Goal: Information Seeking & Learning: Check status

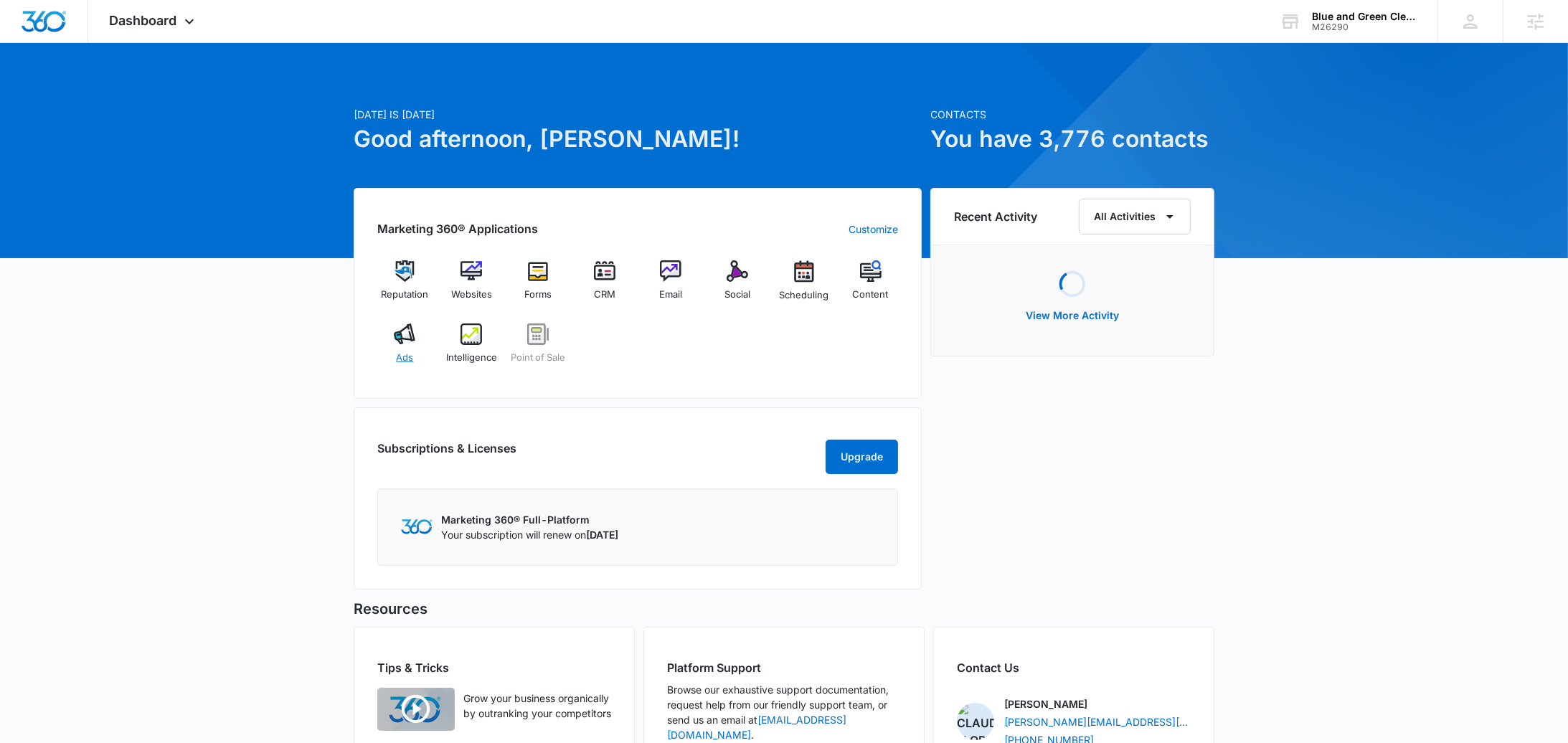
click at [404, 349] on div "Ads" at bounding box center [404, 350] width 56 height 52
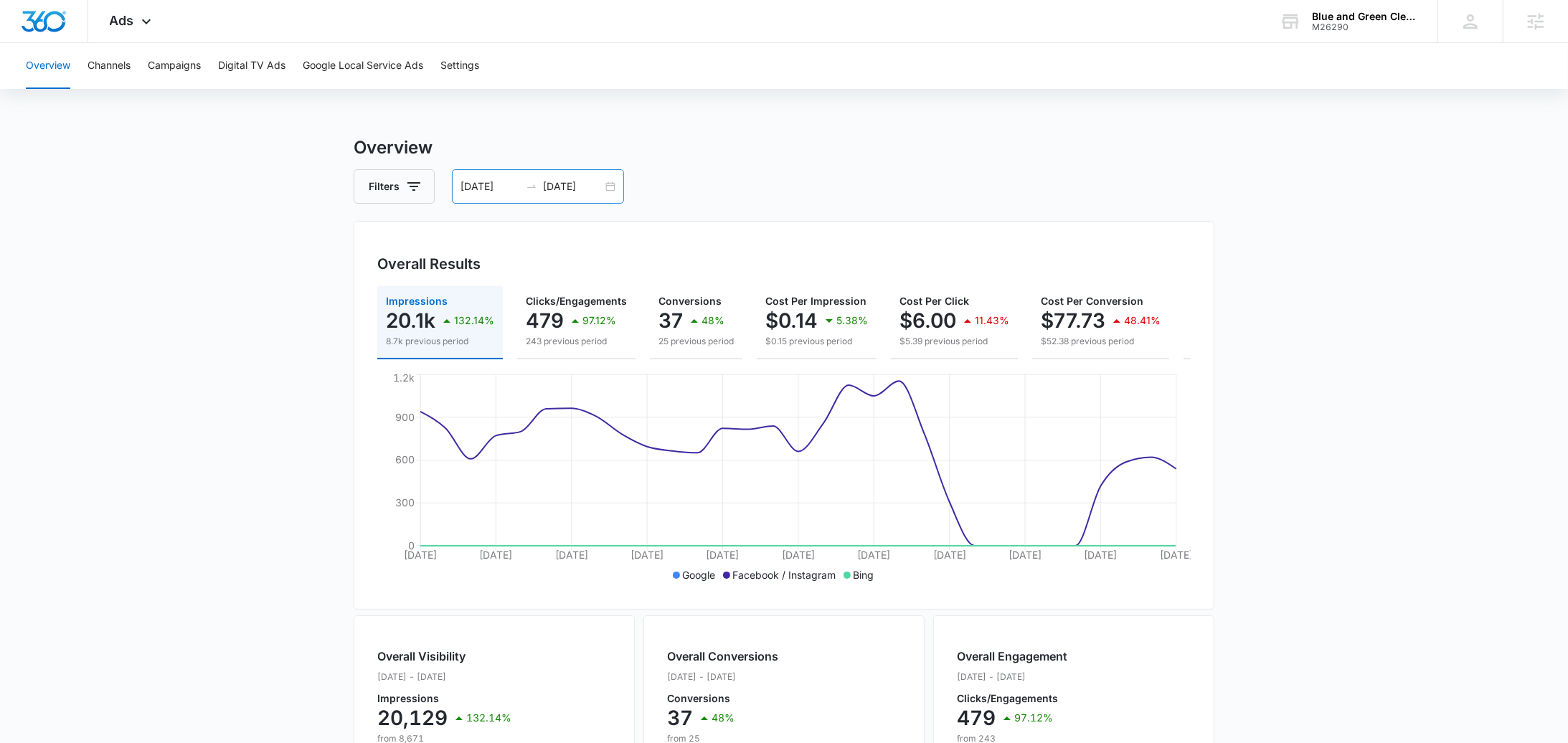
click at [617, 200] on div "08/05/2025 09/04/2025" at bounding box center [538, 187] width 172 height 35
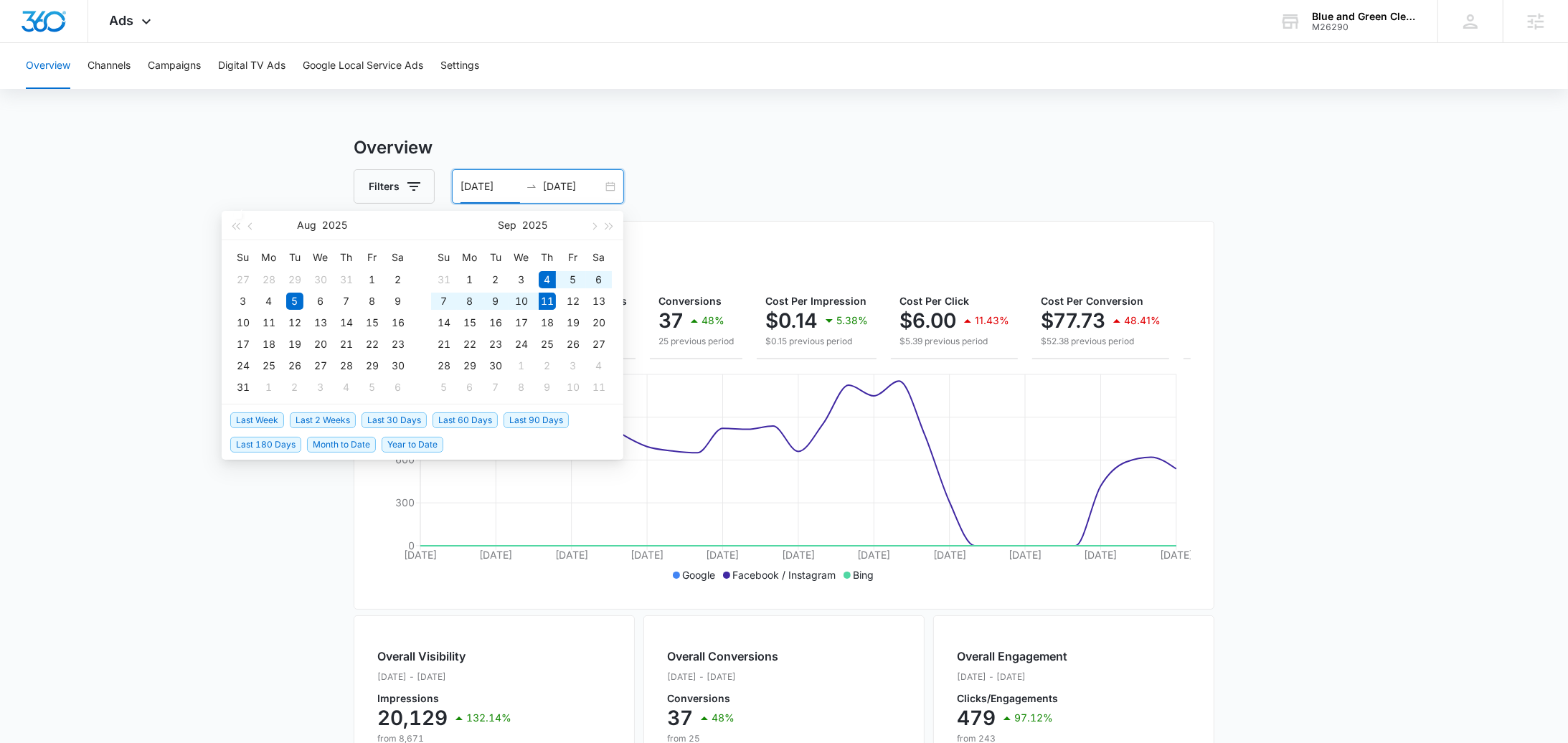
click at [275, 414] on span "Last Week" at bounding box center [257, 420] width 54 height 16
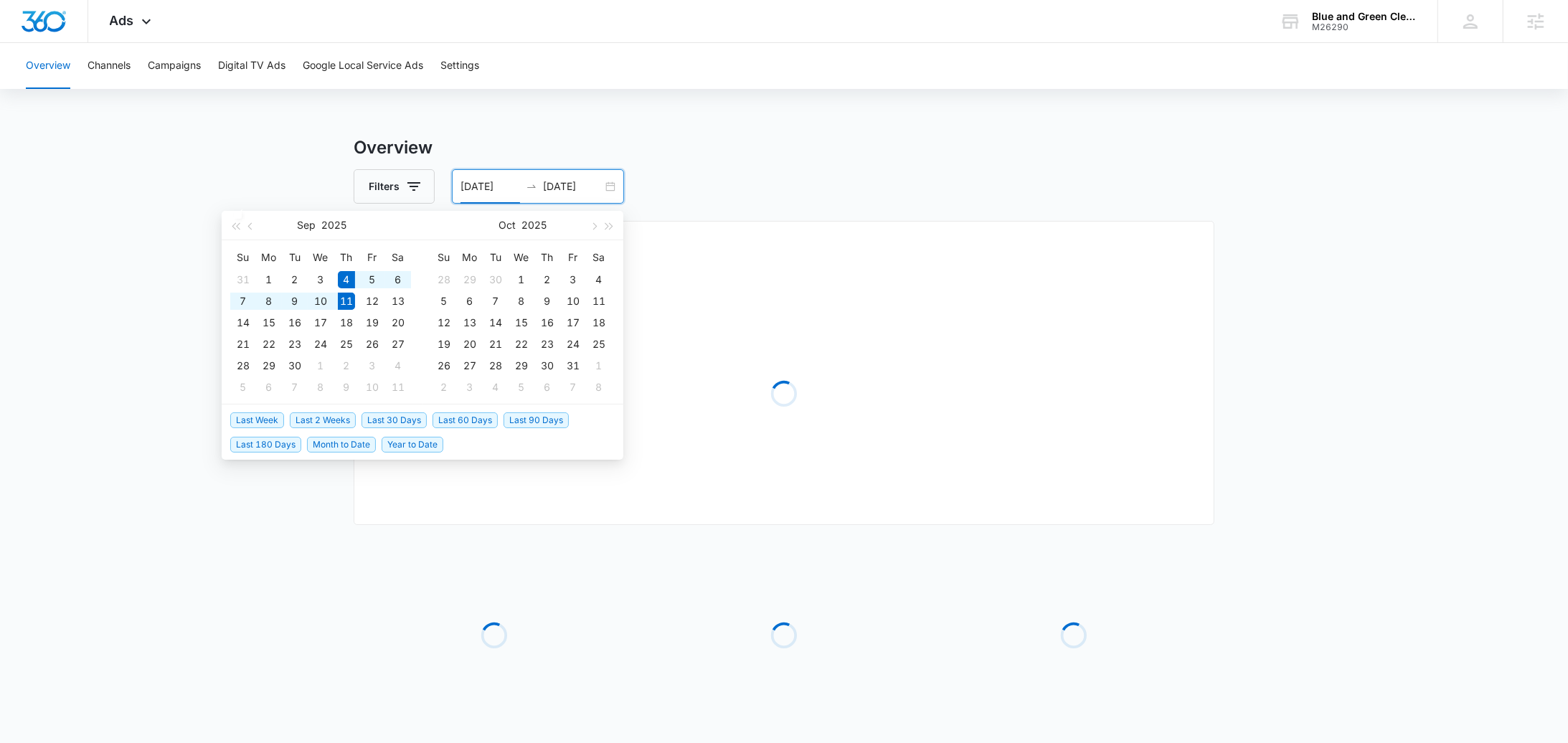
type input "[DATE]"
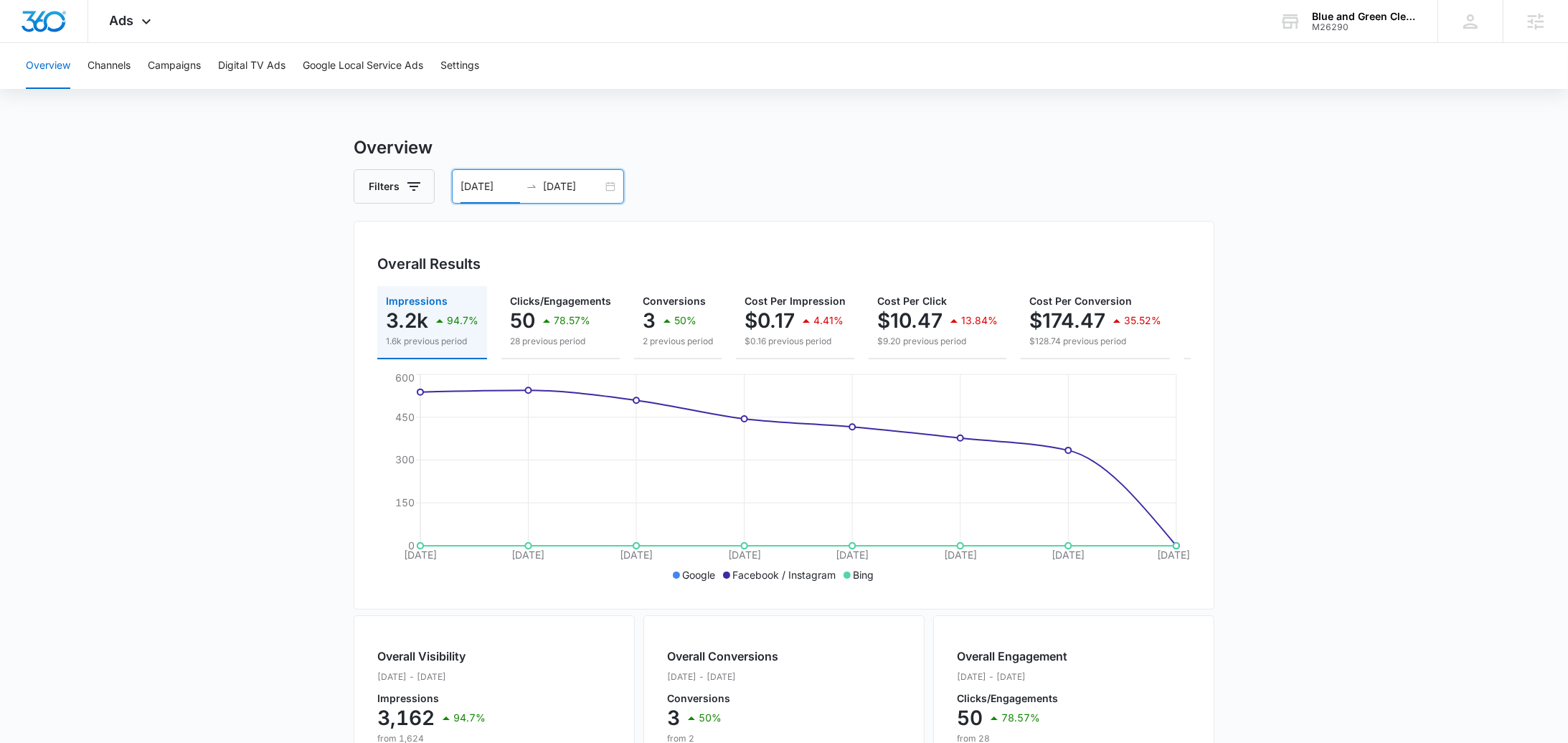
click at [613, 200] on div "09/04/2025 09/11/2025" at bounding box center [538, 187] width 172 height 35
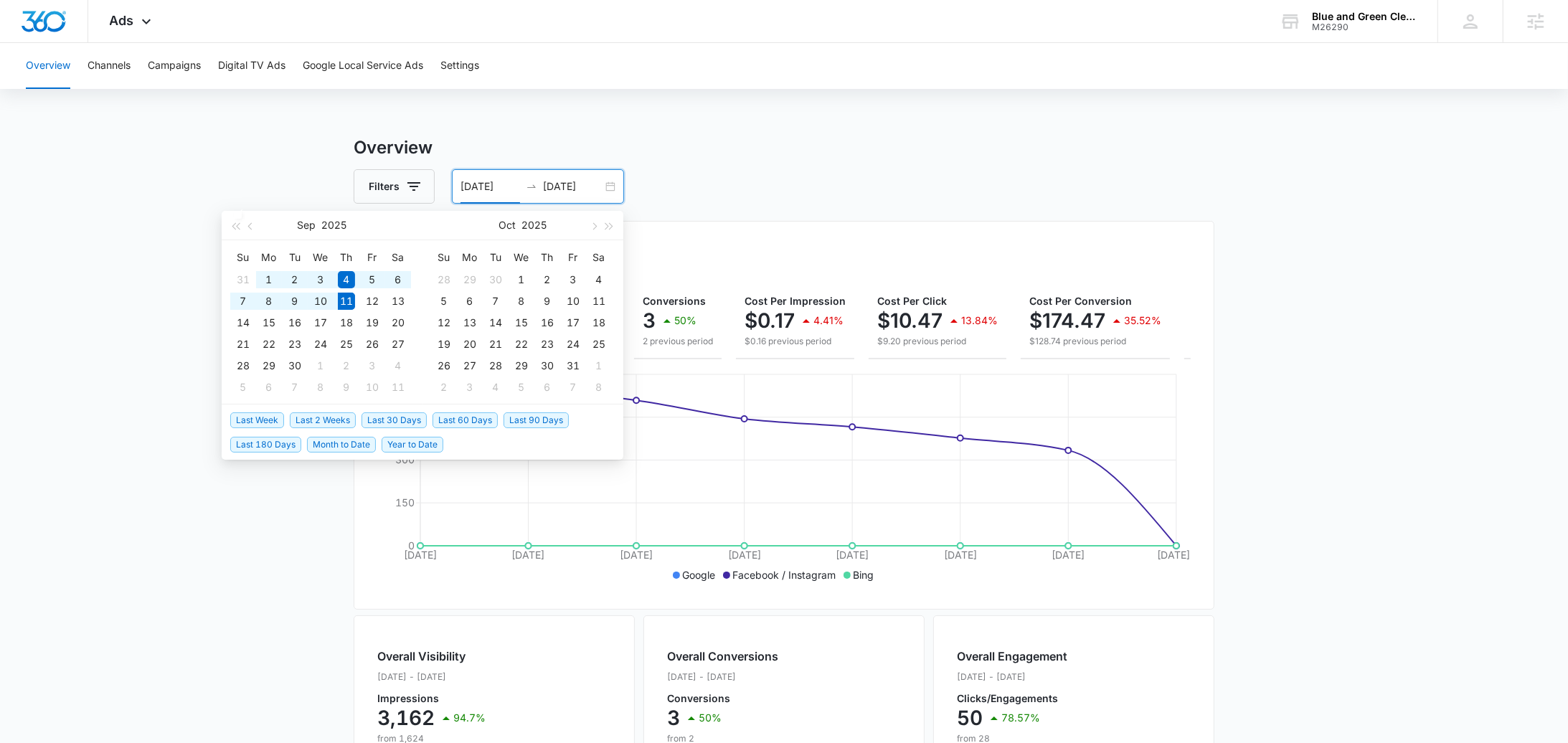
click at [340, 419] on span "Last 2 Weeks" at bounding box center [323, 420] width 66 height 16
type input "[DATE]"
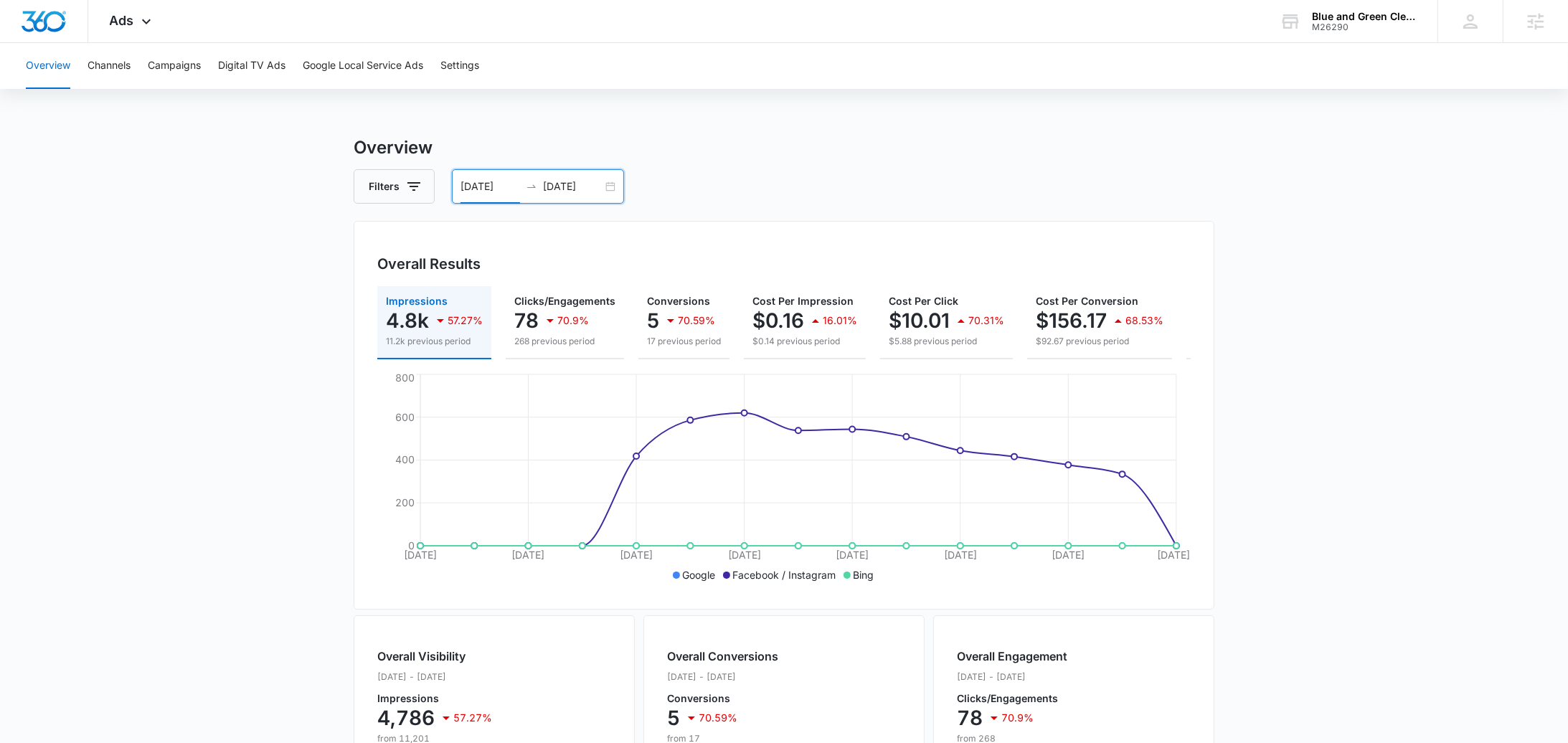
click at [601, 190] on input "[DATE]" at bounding box center [572, 187] width 60 height 16
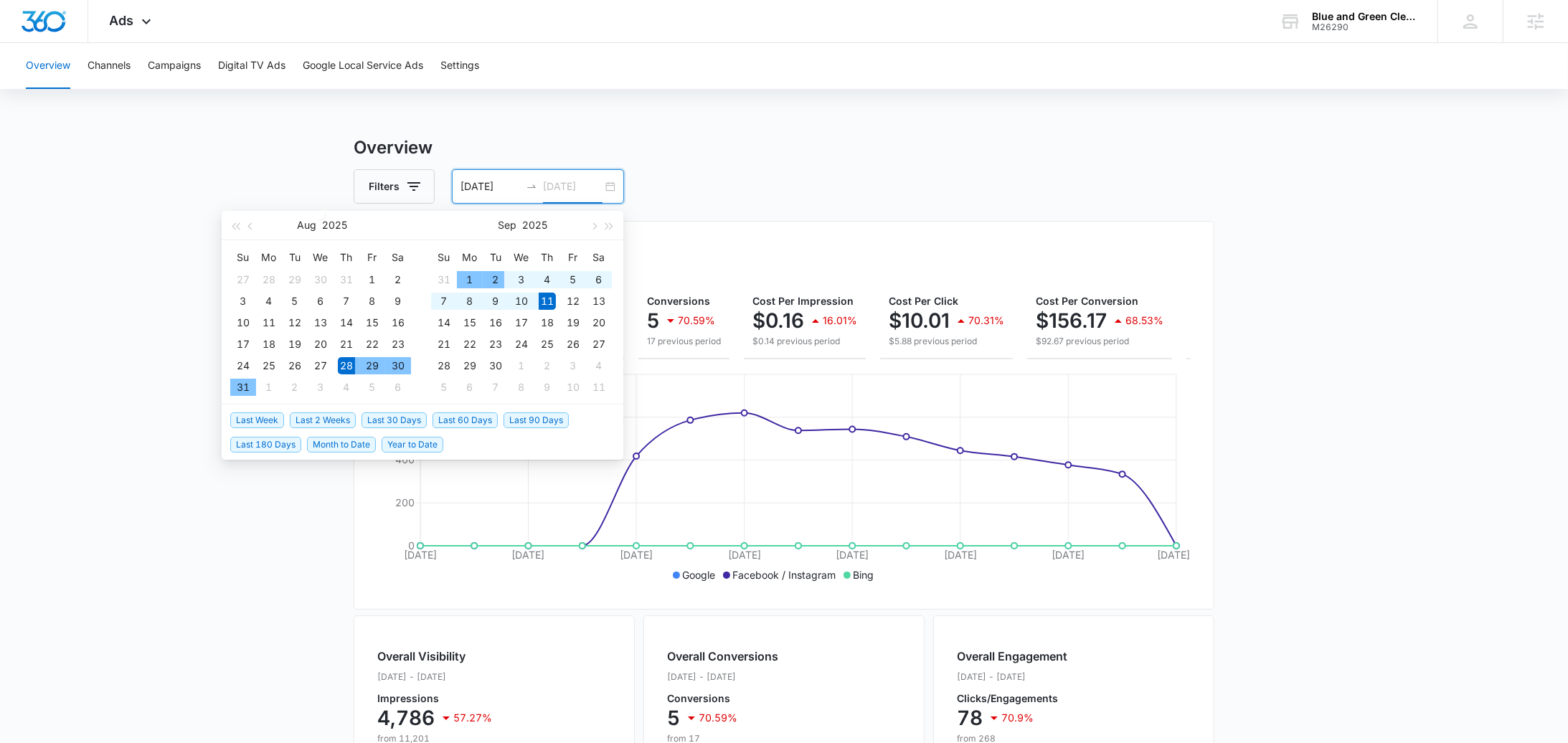
type input "[DATE]"
click at [273, 419] on span "Last Week" at bounding box center [257, 420] width 54 height 16
type input "[DATE]"
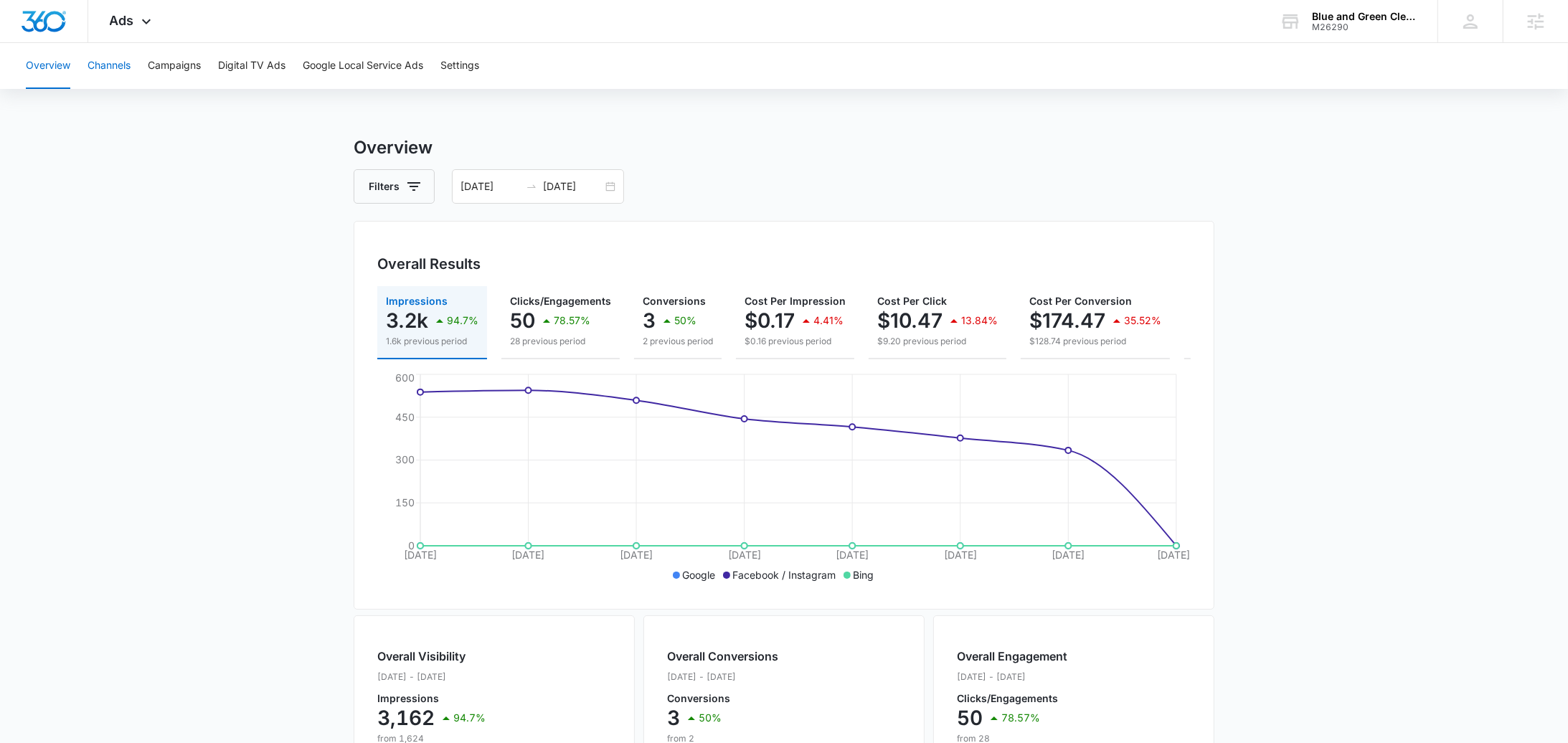
click at [106, 79] on button "Channels" at bounding box center [109, 66] width 43 height 46
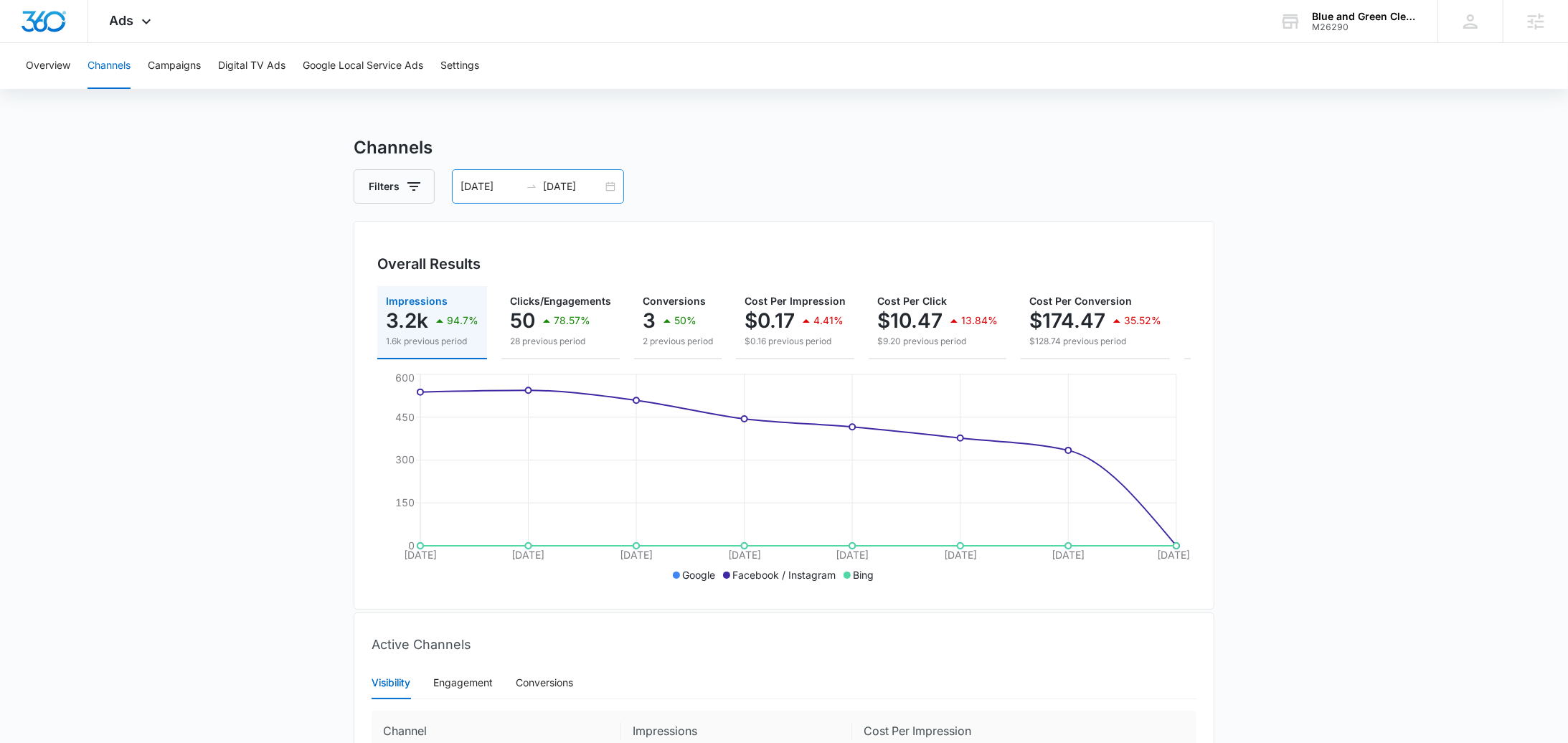
click at [598, 202] on div "[DATE] [DATE]" at bounding box center [538, 187] width 172 height 35
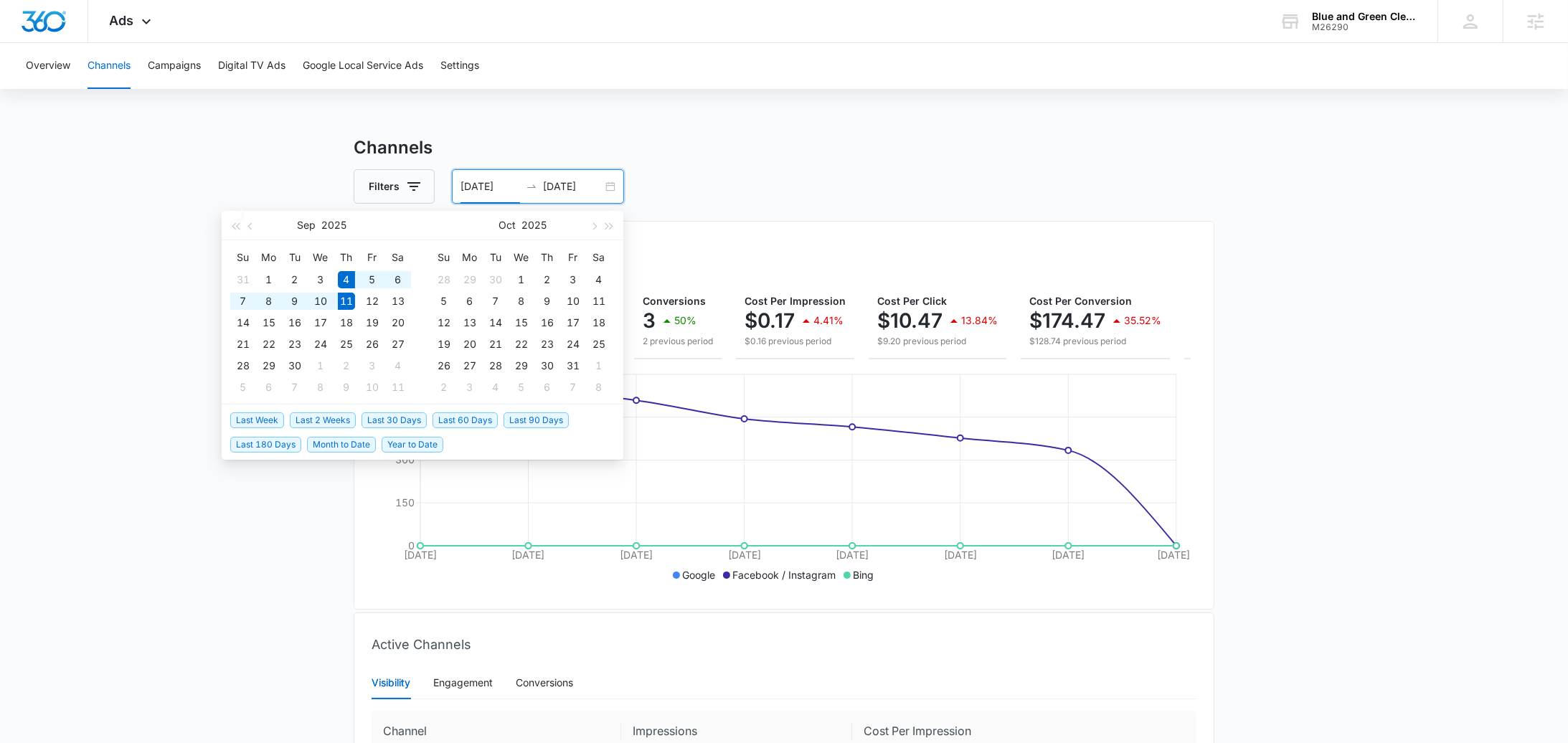
type input "[DATE]"
click at [267, 423] on span "Last Week" at bounding box center [257, 420] width 54 height 16
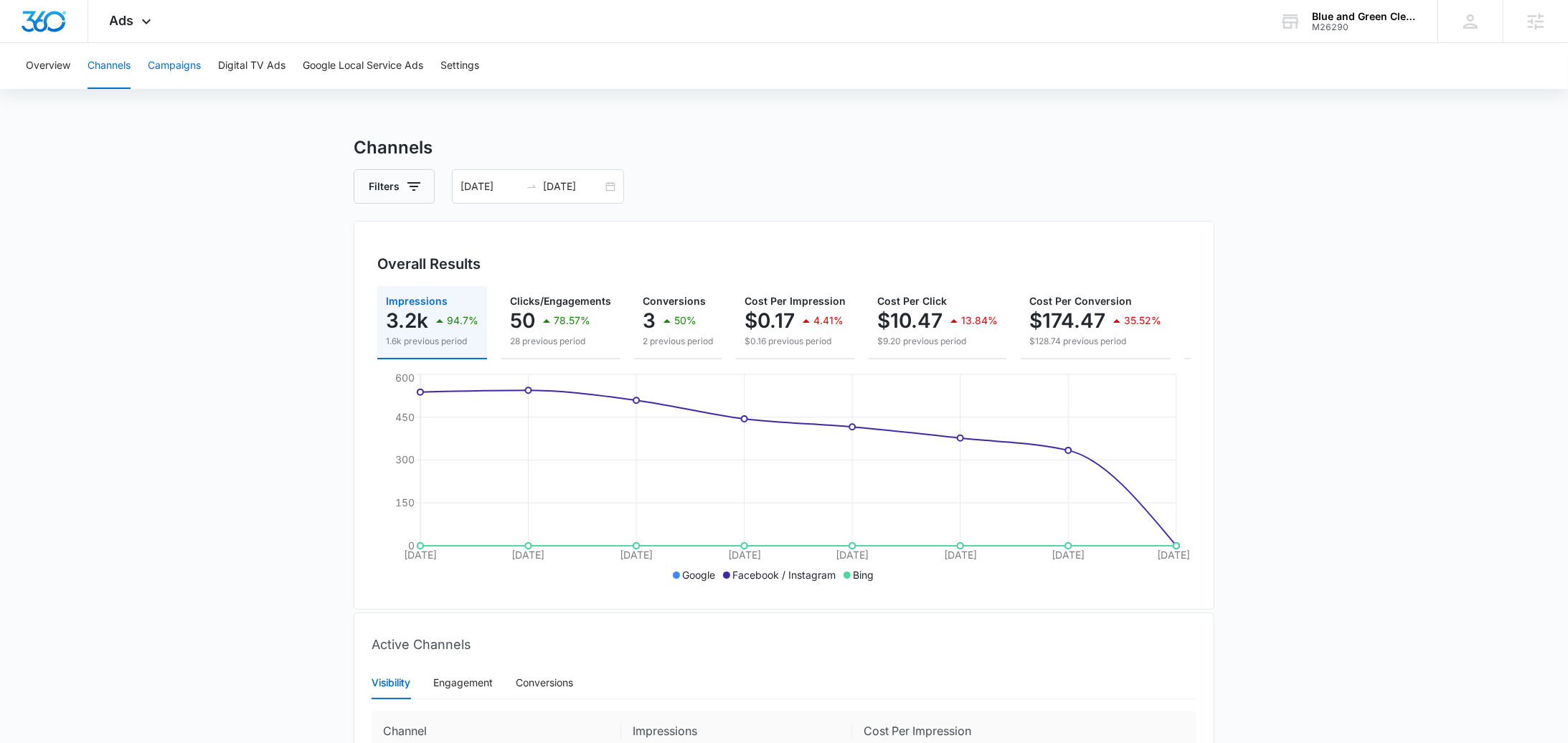
click at [172, 68] on button "Campaigns" at bounding box center [174, 66] width 53 height 46
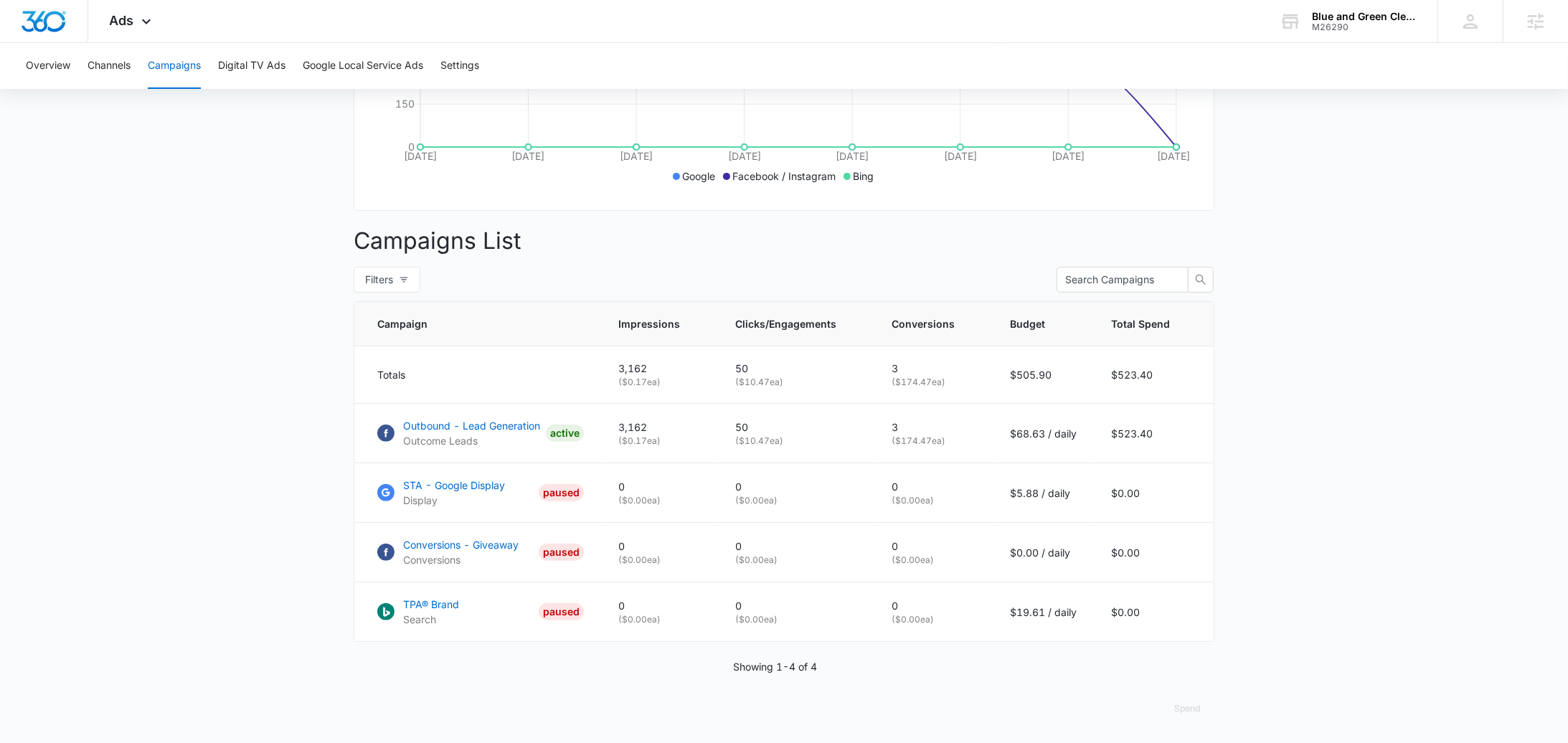
scroll to position [413, 0]
click at [484, 422] on p "Outbound - Lead Generation" at bounding box center [471, 425] width 137 height 15
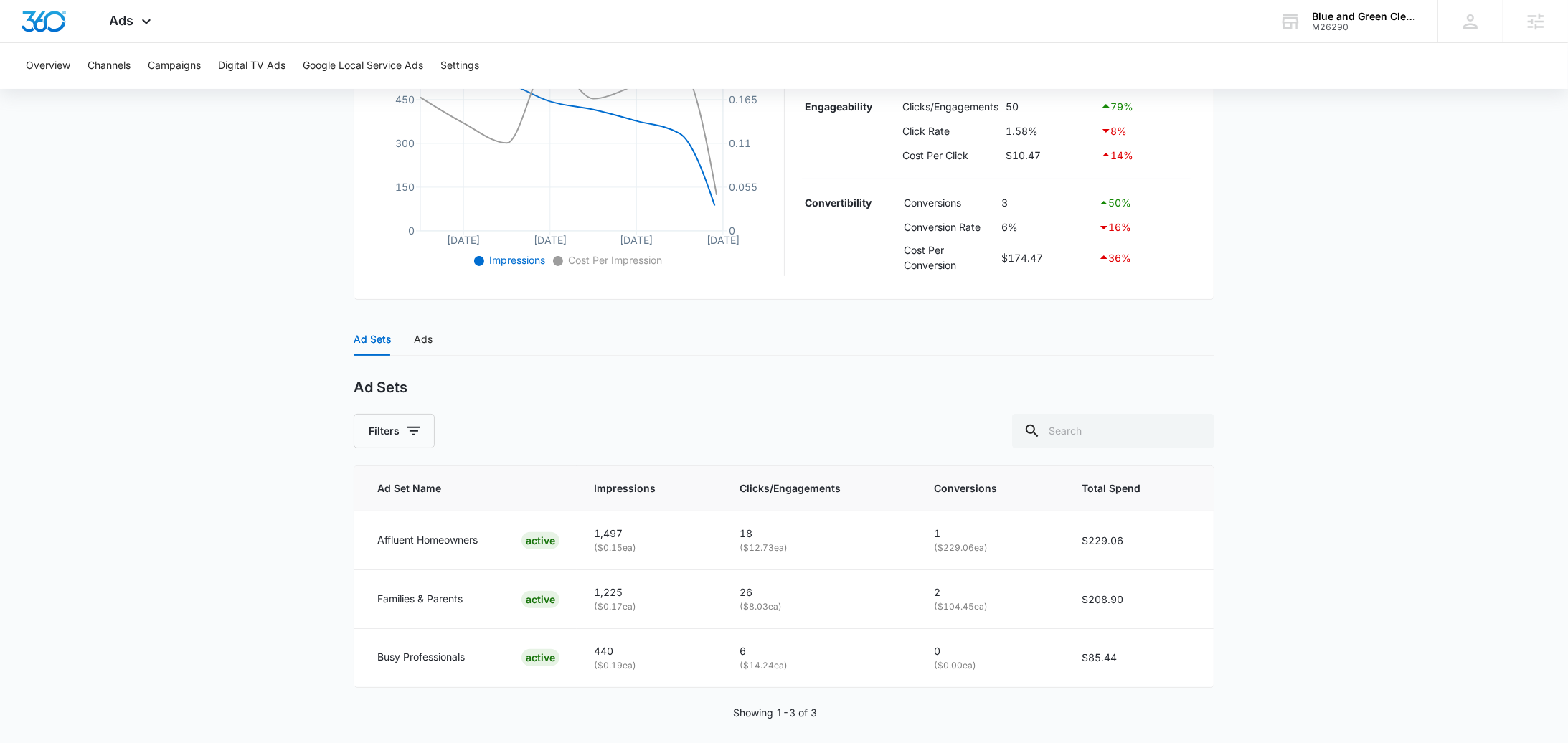
scroll to position [373, 0]
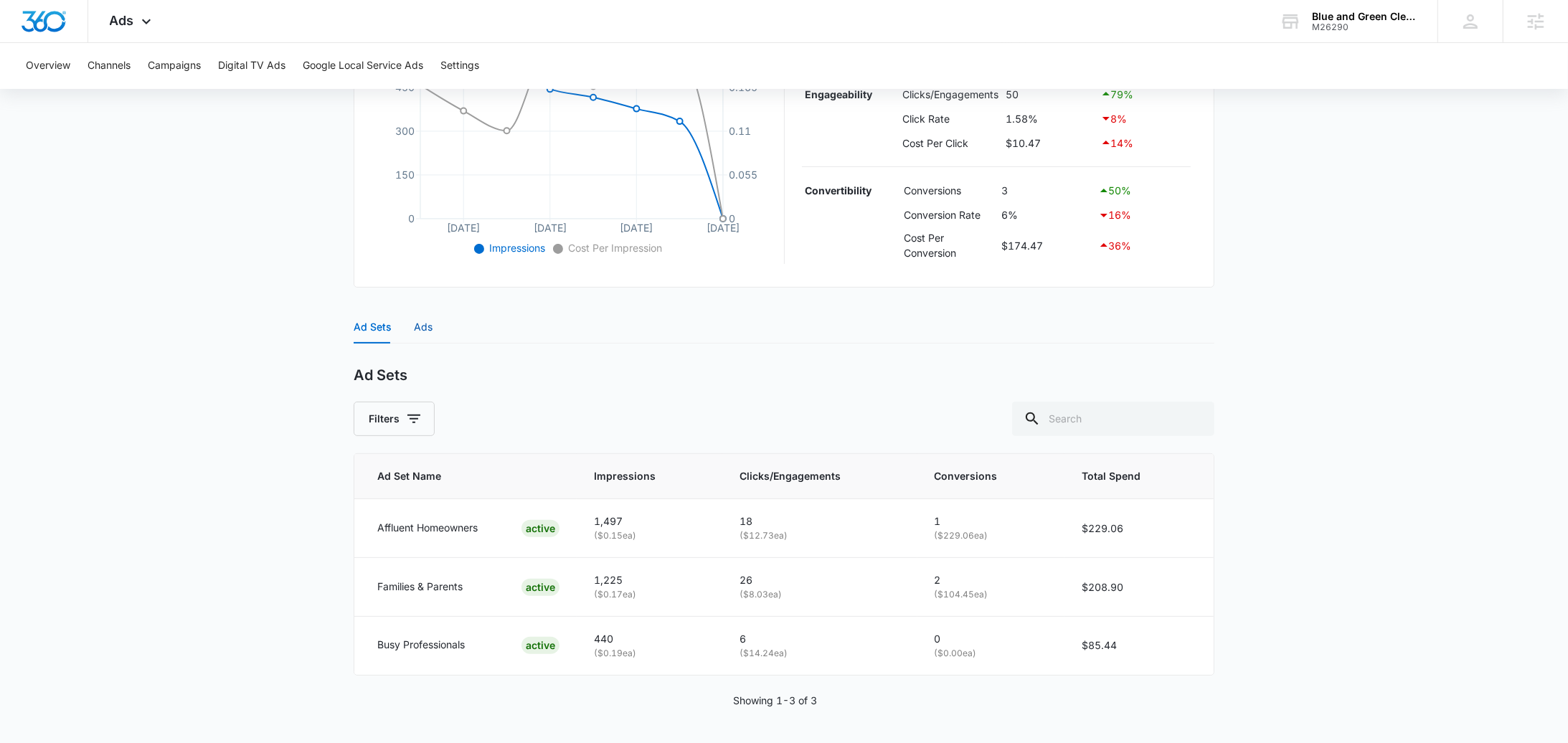
click at [424, 324] on div "Ads" at bounding box center [423, 327] width 19 height 16
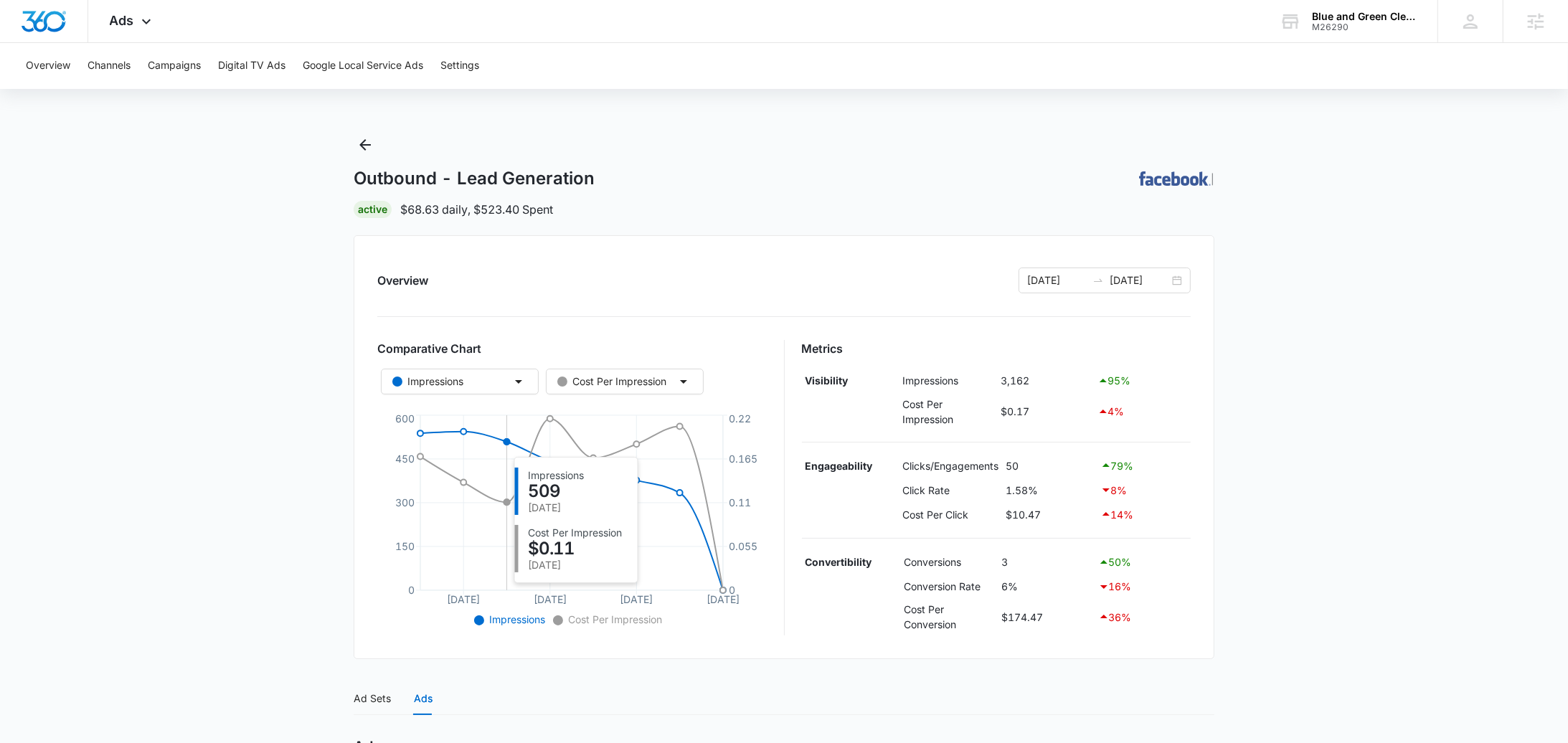
scroll to position [0, 0]
click at [380, 143] on div "Outbound - Lead Generation | Active $68.63 daily , $523.40 Spent" at bounding box center [784, 177] width 861 height 84
click at [371, 147] on icon "Back" at bounding box center [366, 146] width 17 height 17
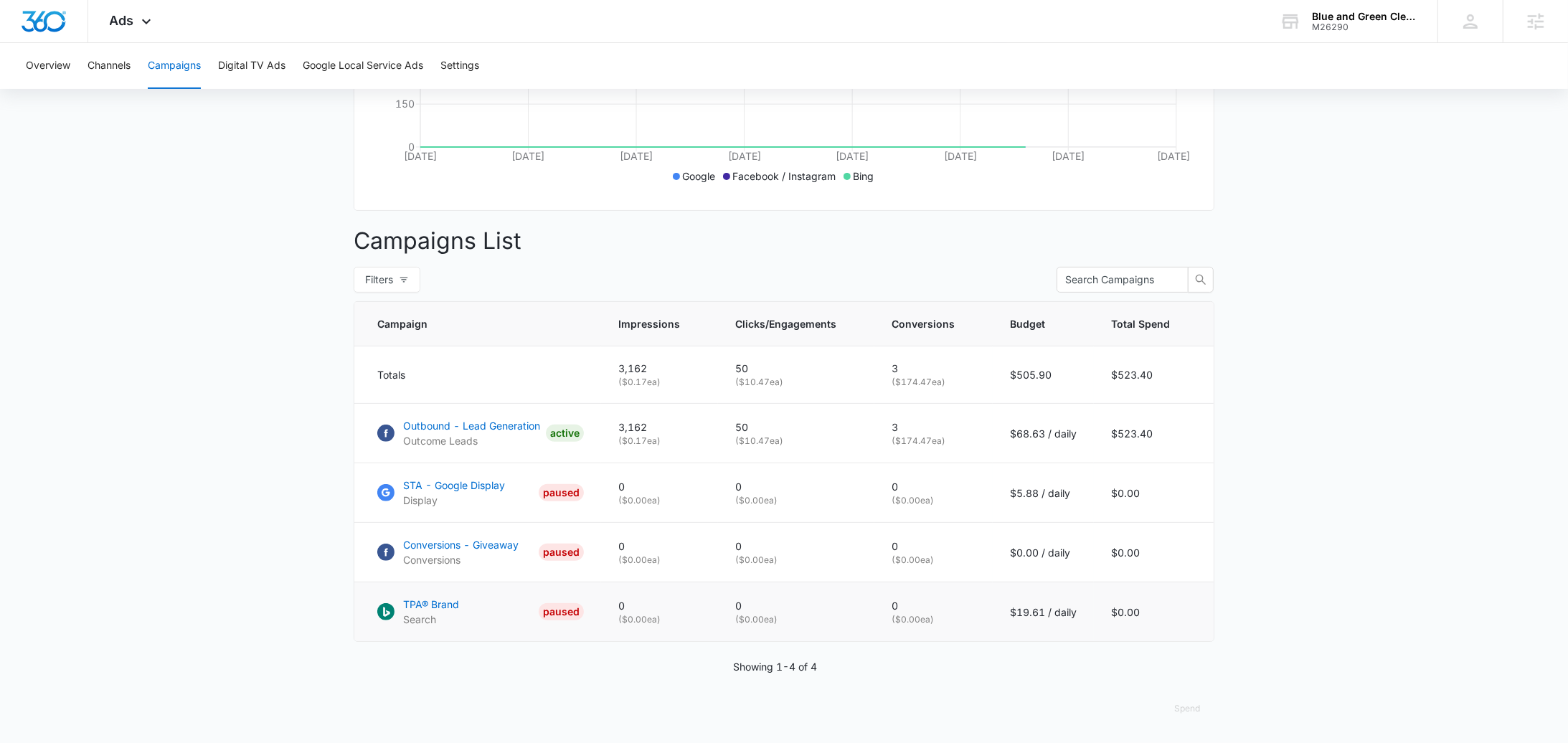
scroll to position [413, 0]
click at [502, 427] on p "Outbound - Lead Generation" at bounding box center [471, 425] width 137 height 15
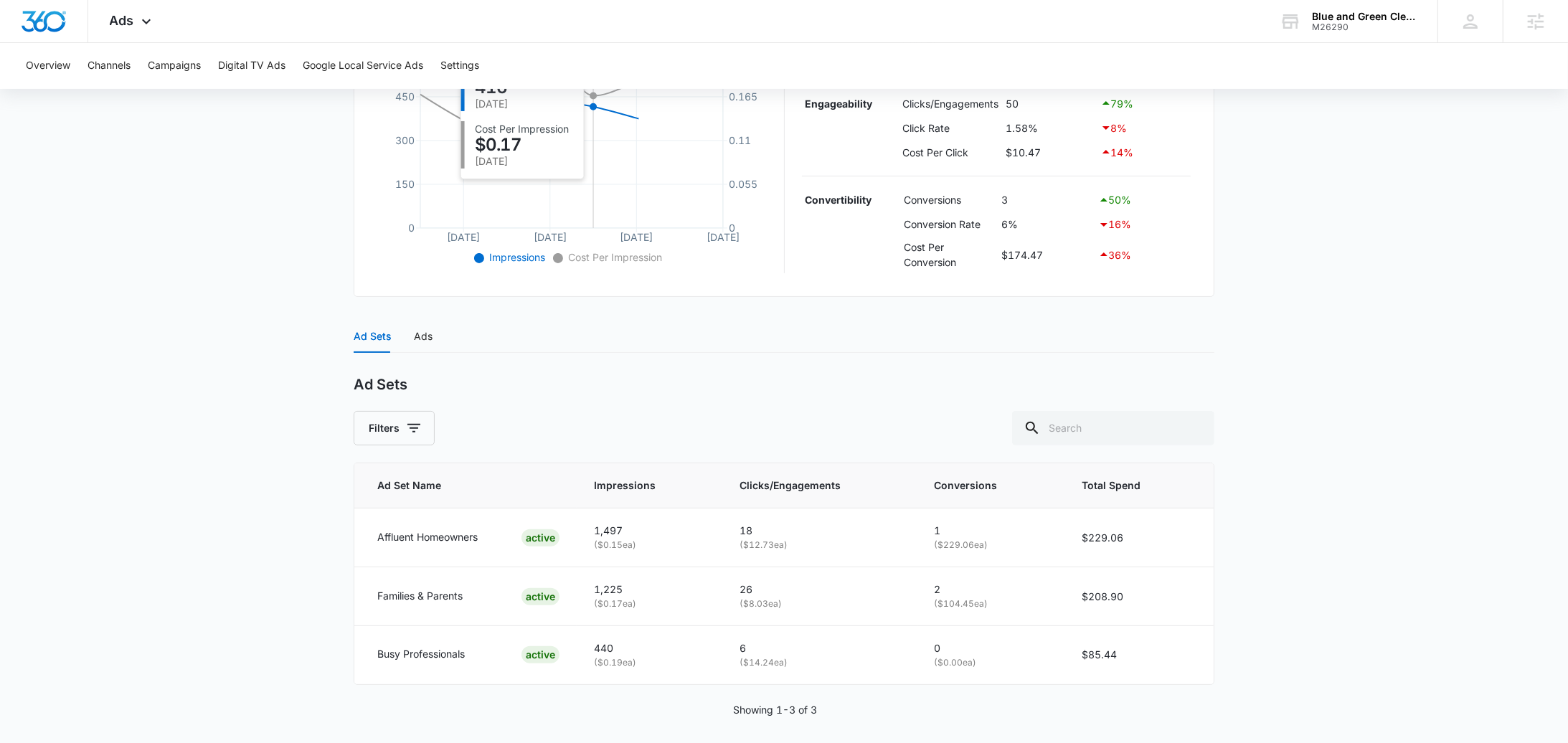
scroll to position [373, 0]
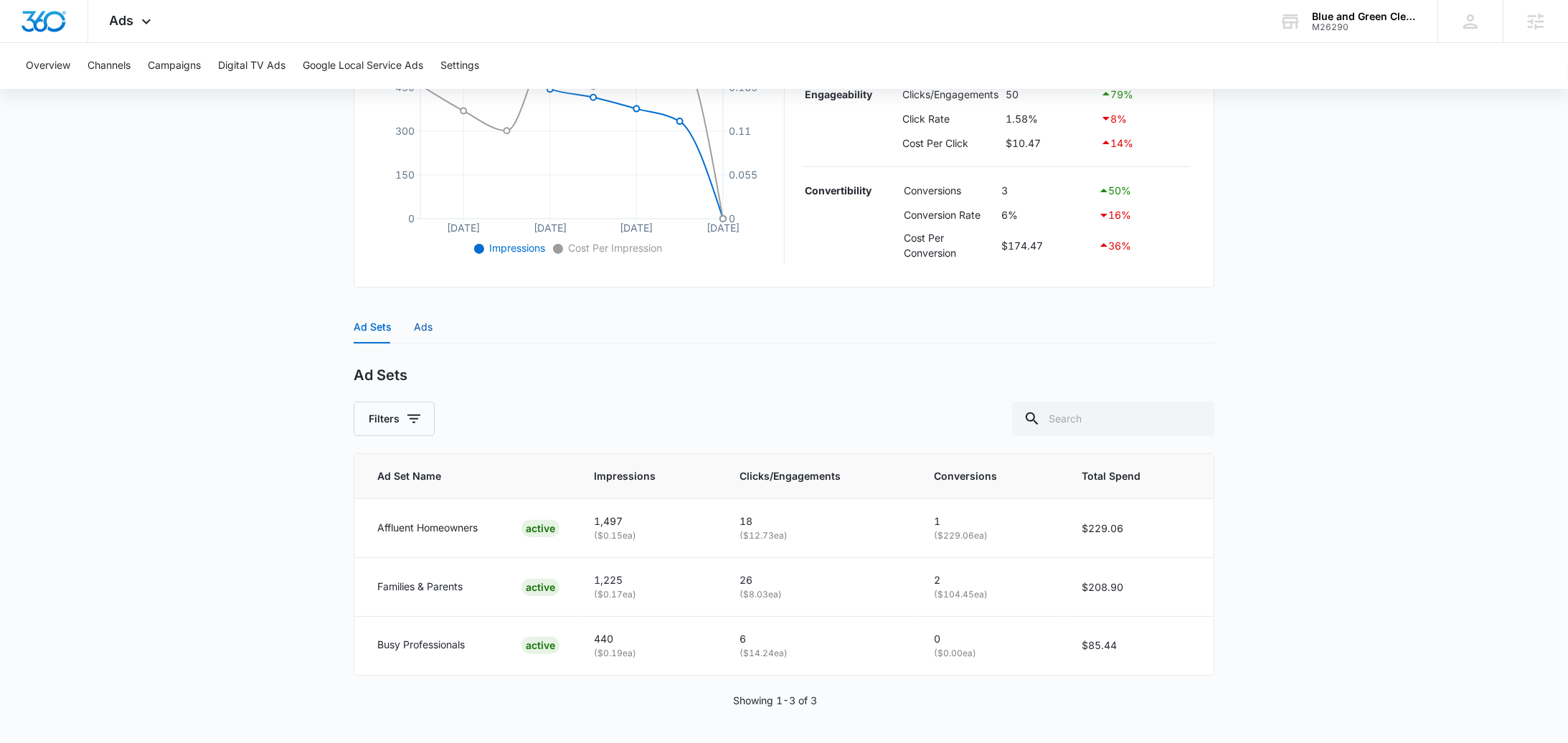
click at [428, 326] on div "Ads" at bounding box center [423, 327] width 19 height 16
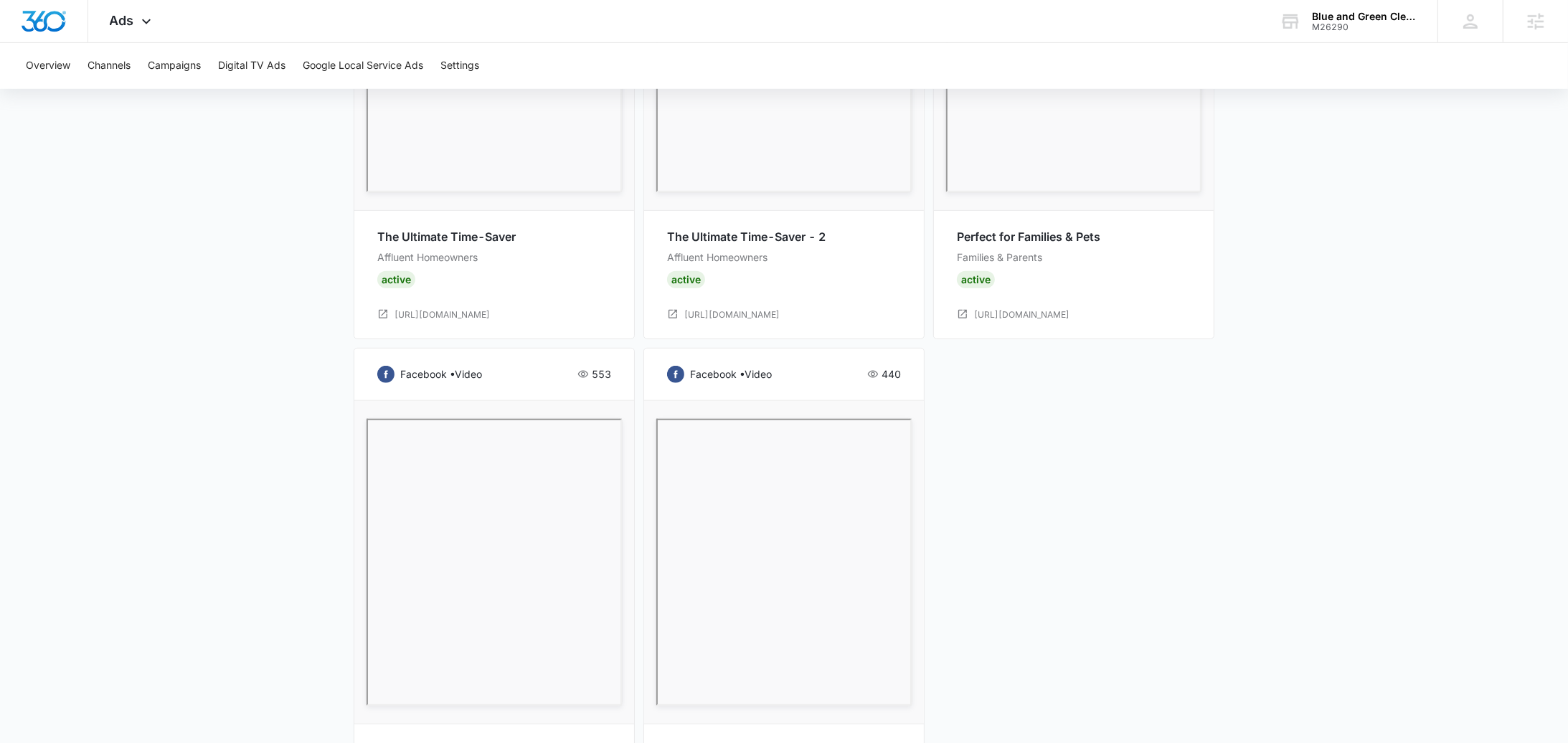
scroll to position [571, 0]
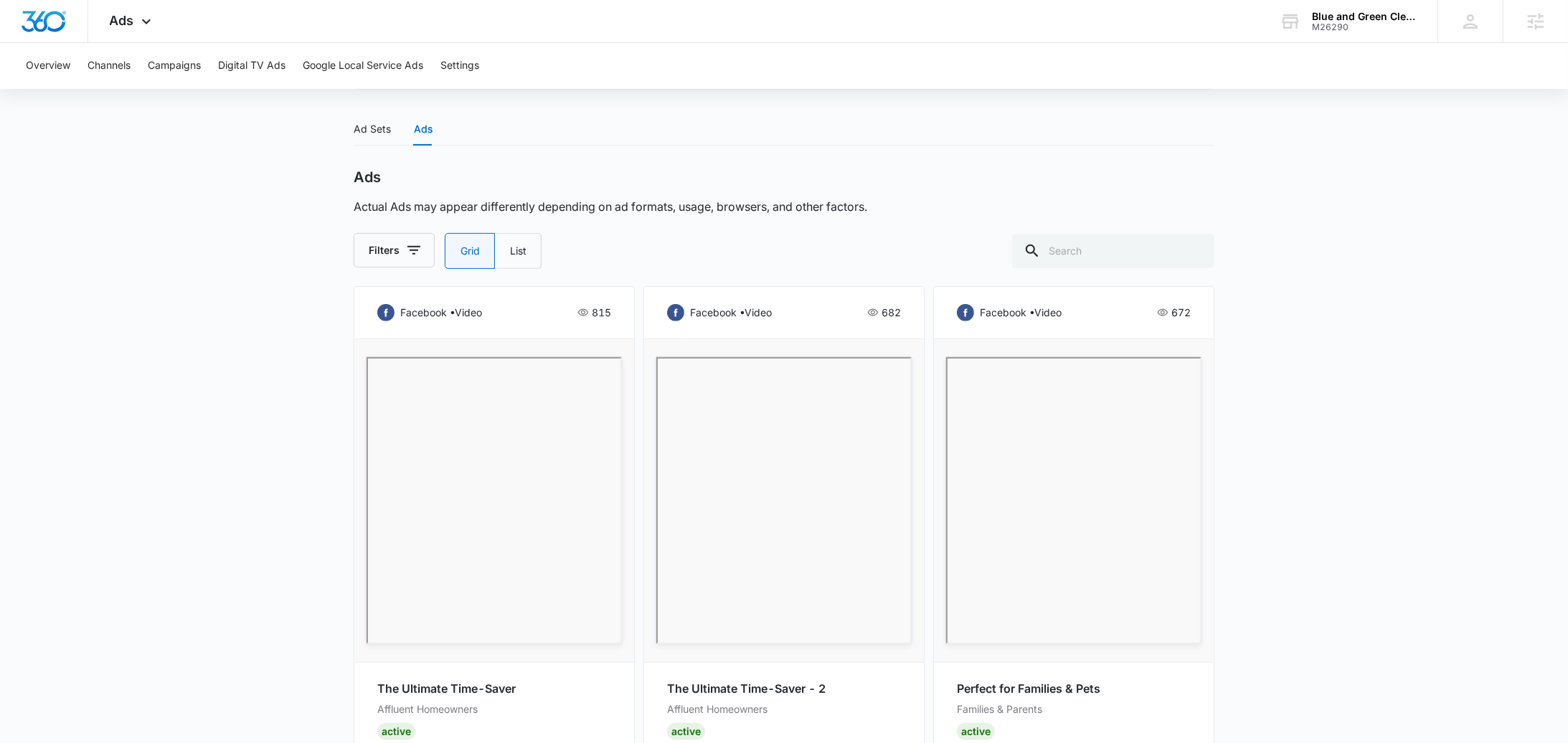
click at [211, 78] on div "Overview Channels Campaigns Digital TV Ads Google Local Service Ads Settings" at bounding box center [784, 66] width 1533 height 46
click at [178, 75] on button "Campaigns" at bounding box center [174, 66] width 53 height 46
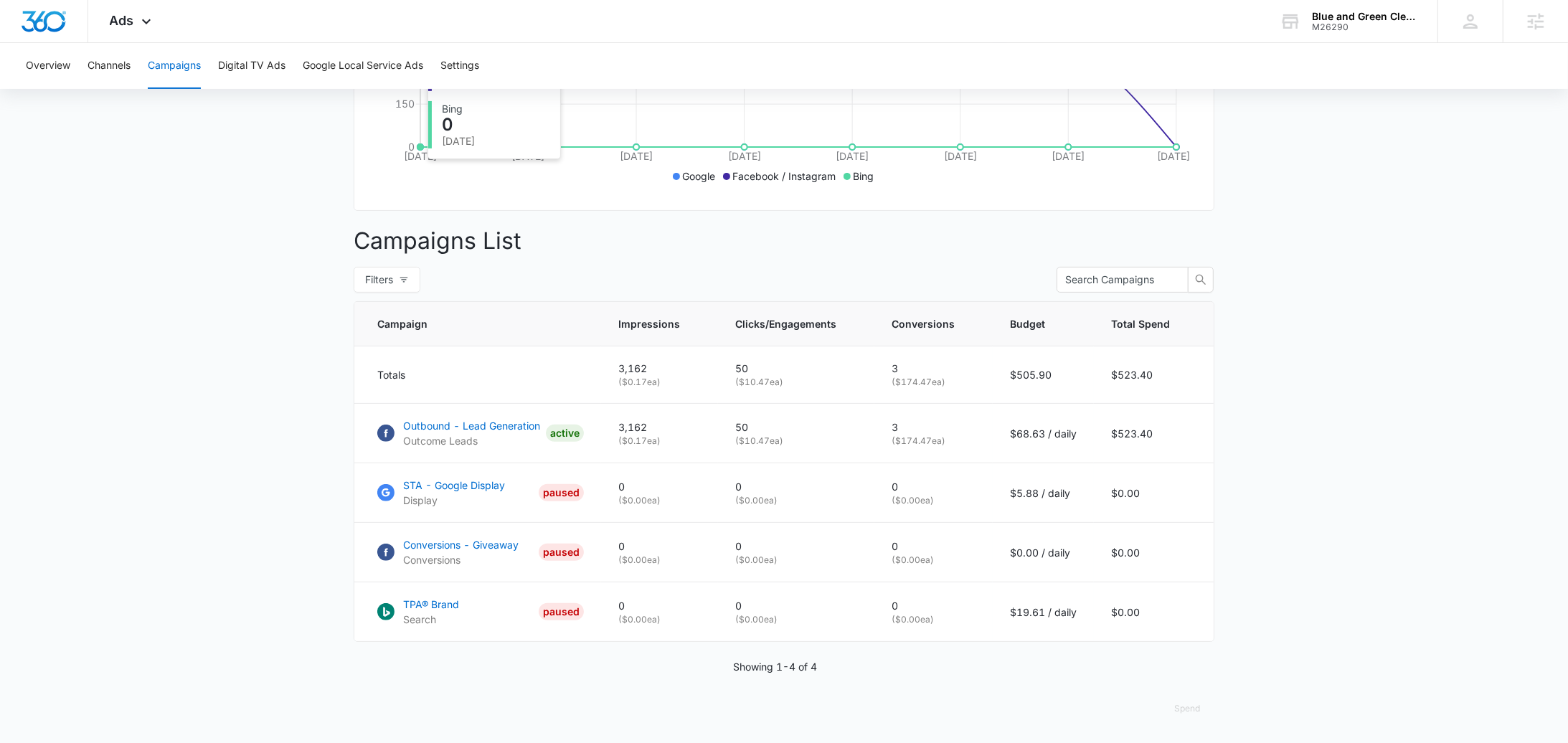
scroll to position [413, 0]
click at [508, 430] on p "Outbound - Lead Generation" at bounding box center [471, 425] width 137 height 15
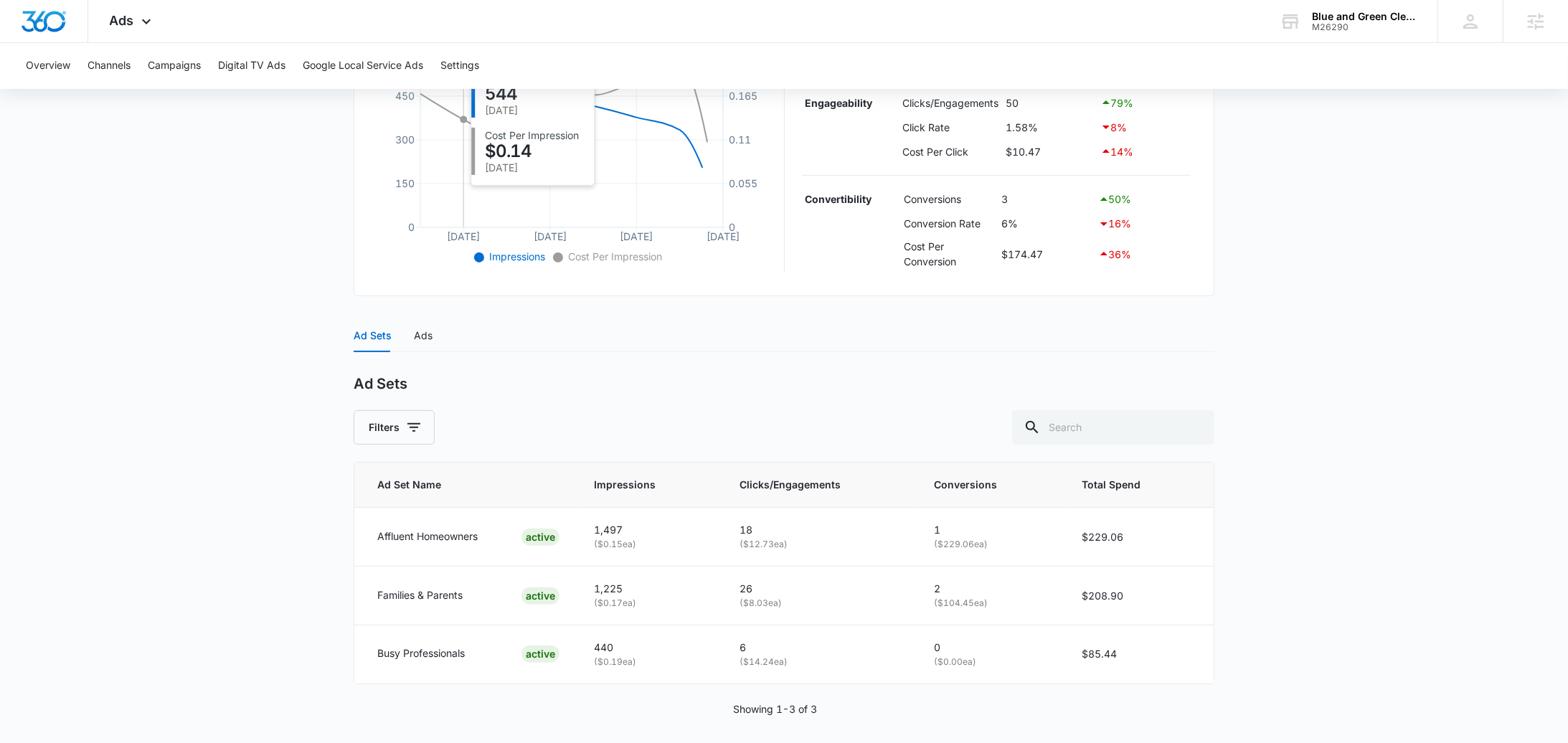
scroll to position [373, 0]
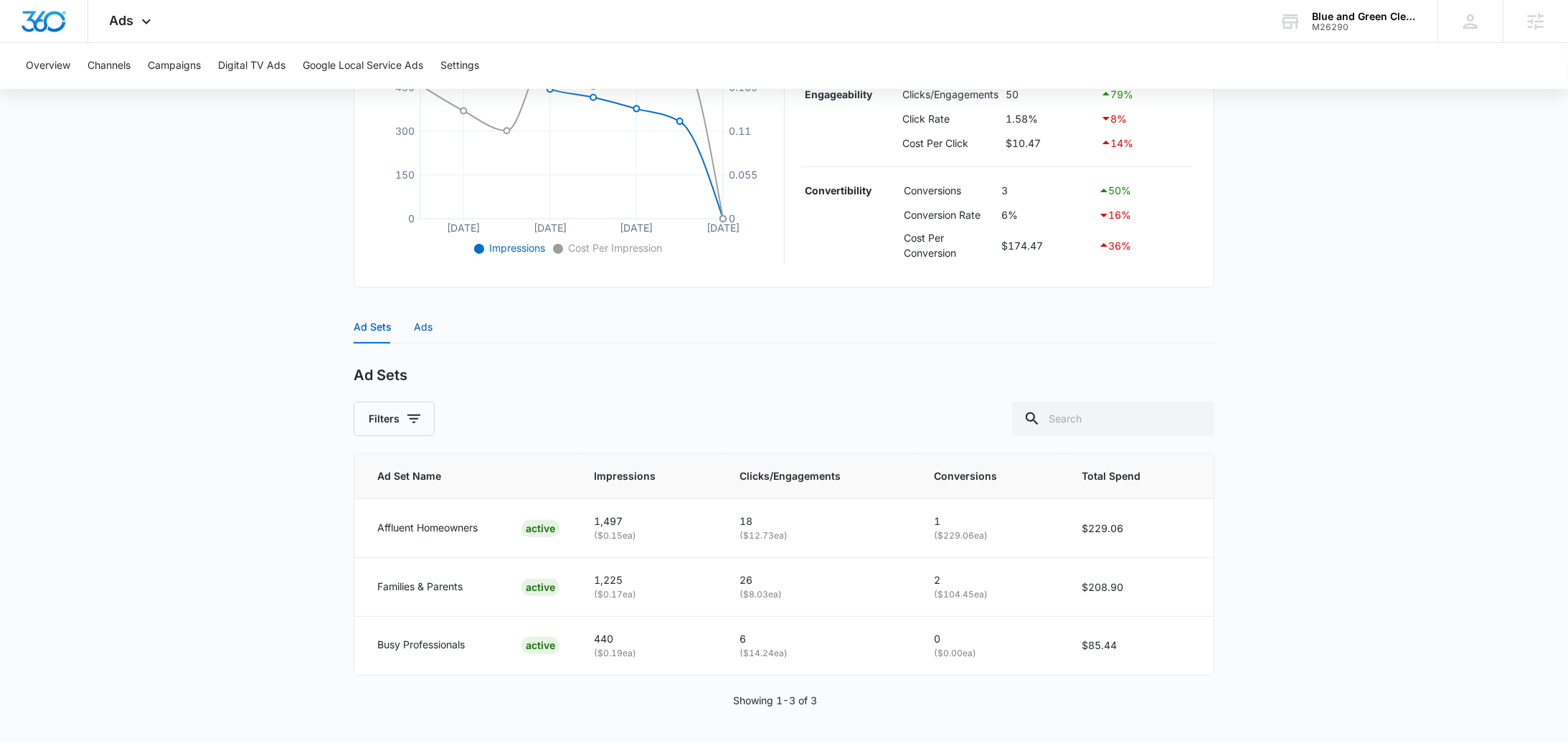
click at [421, 332] on div "Ads" at bounding box center [423, 327] width 19 height 16
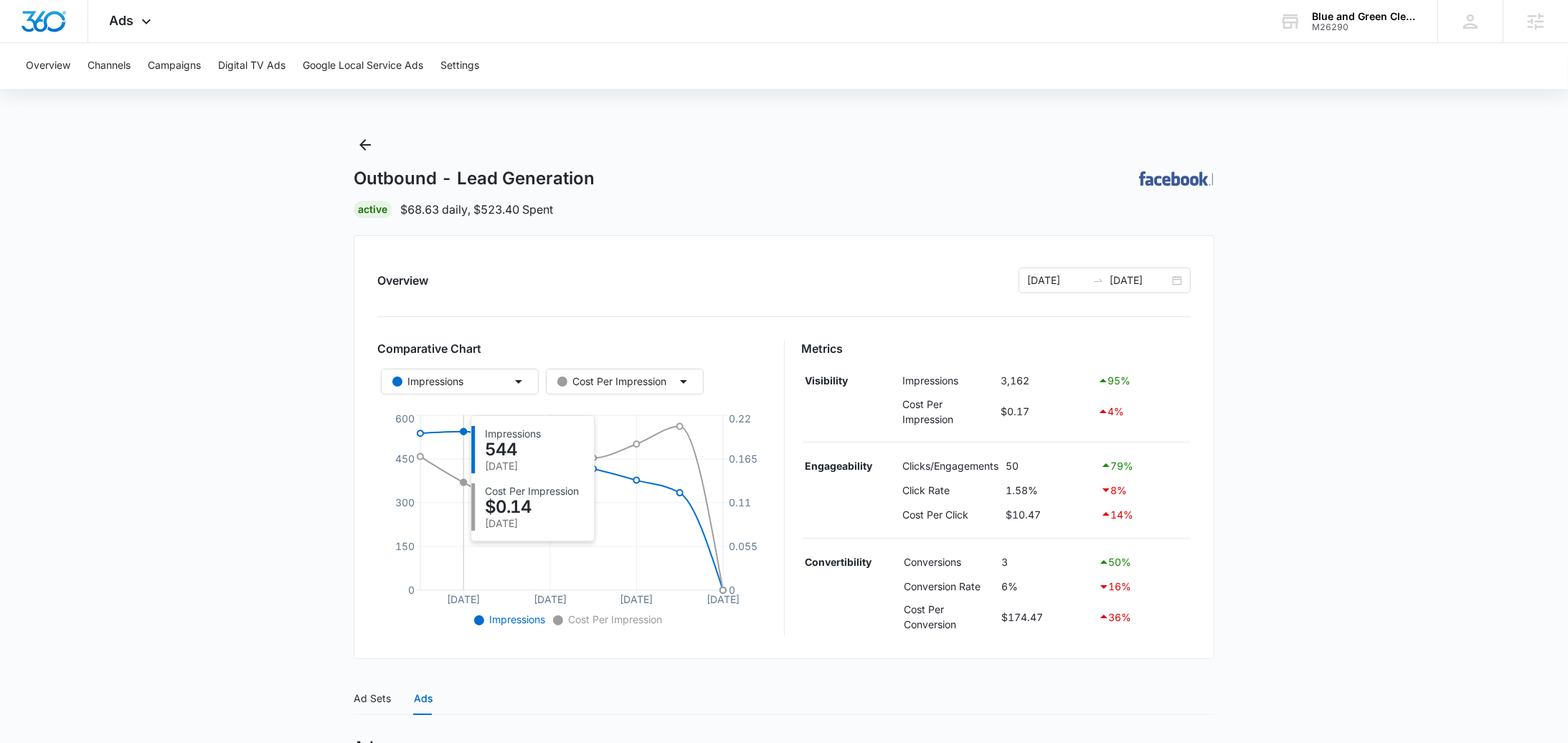
scroll to position [0, 0]
click at [1177, 291] on div "09/04/2025 09/11/2025" at bounding box center [1104, 282] width 172 height 26
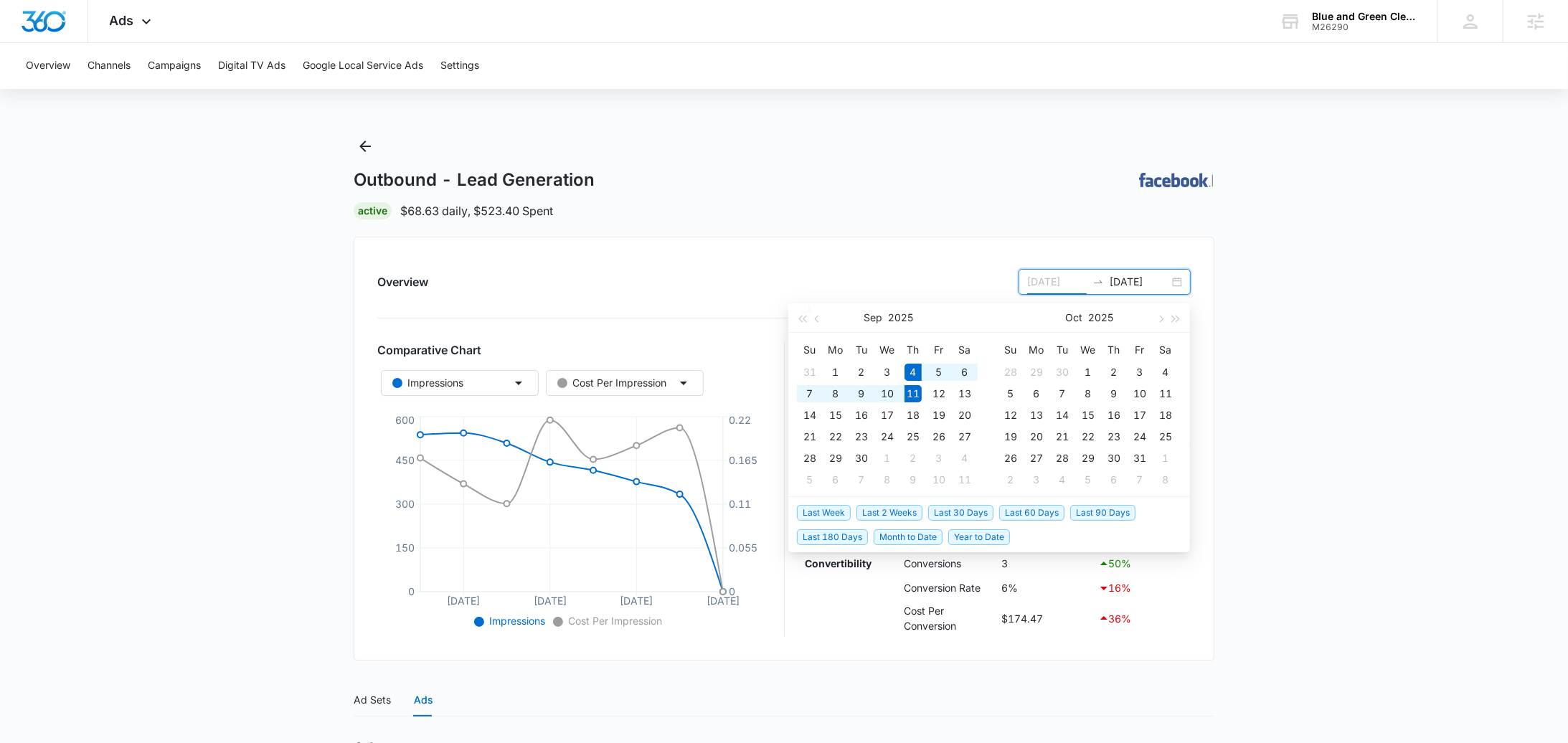
type input "[DATE]"
click at [1084, 511] on span "Last 90 Days" at bounding box center [1103, 512] width 66 height 16
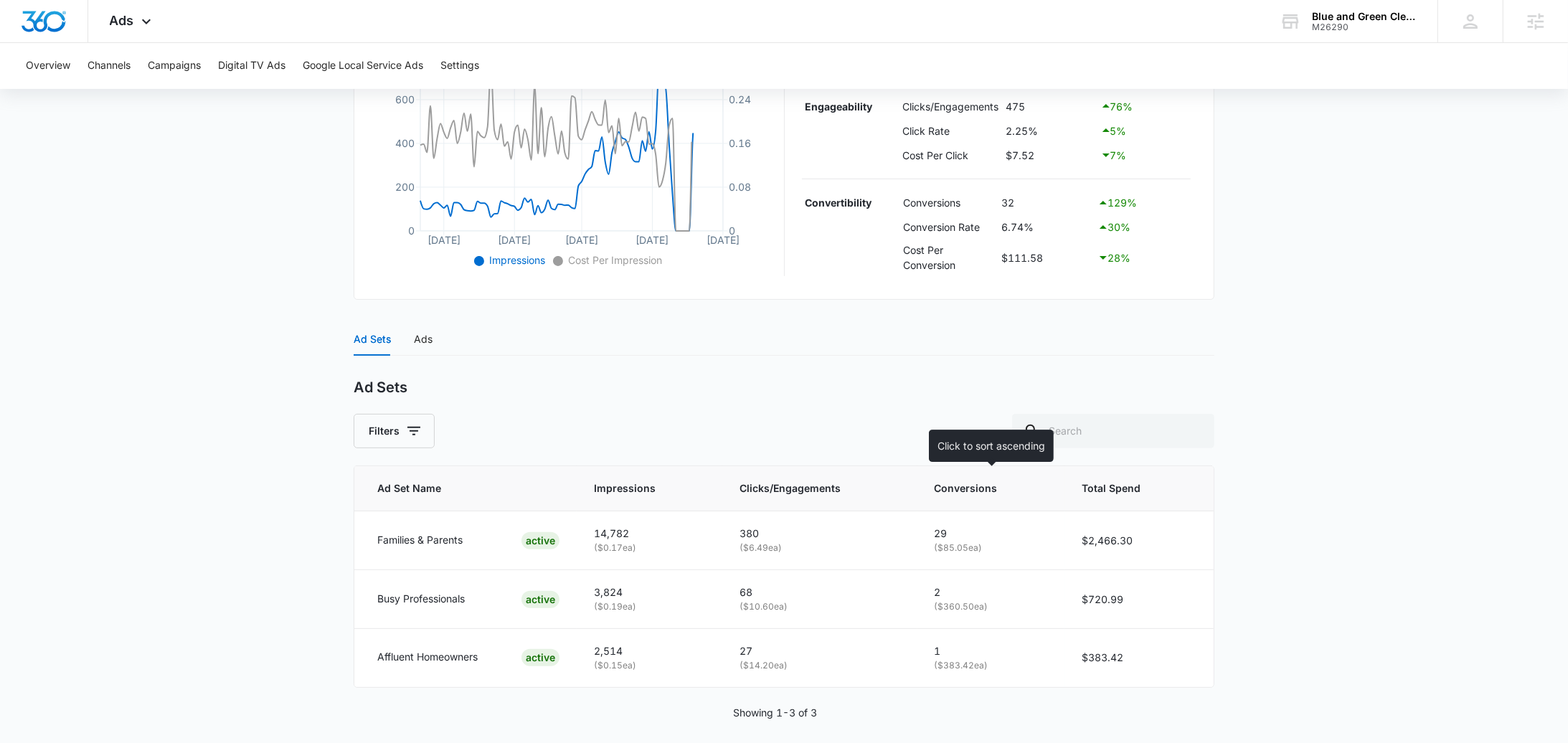
scroll to position [373, 0]
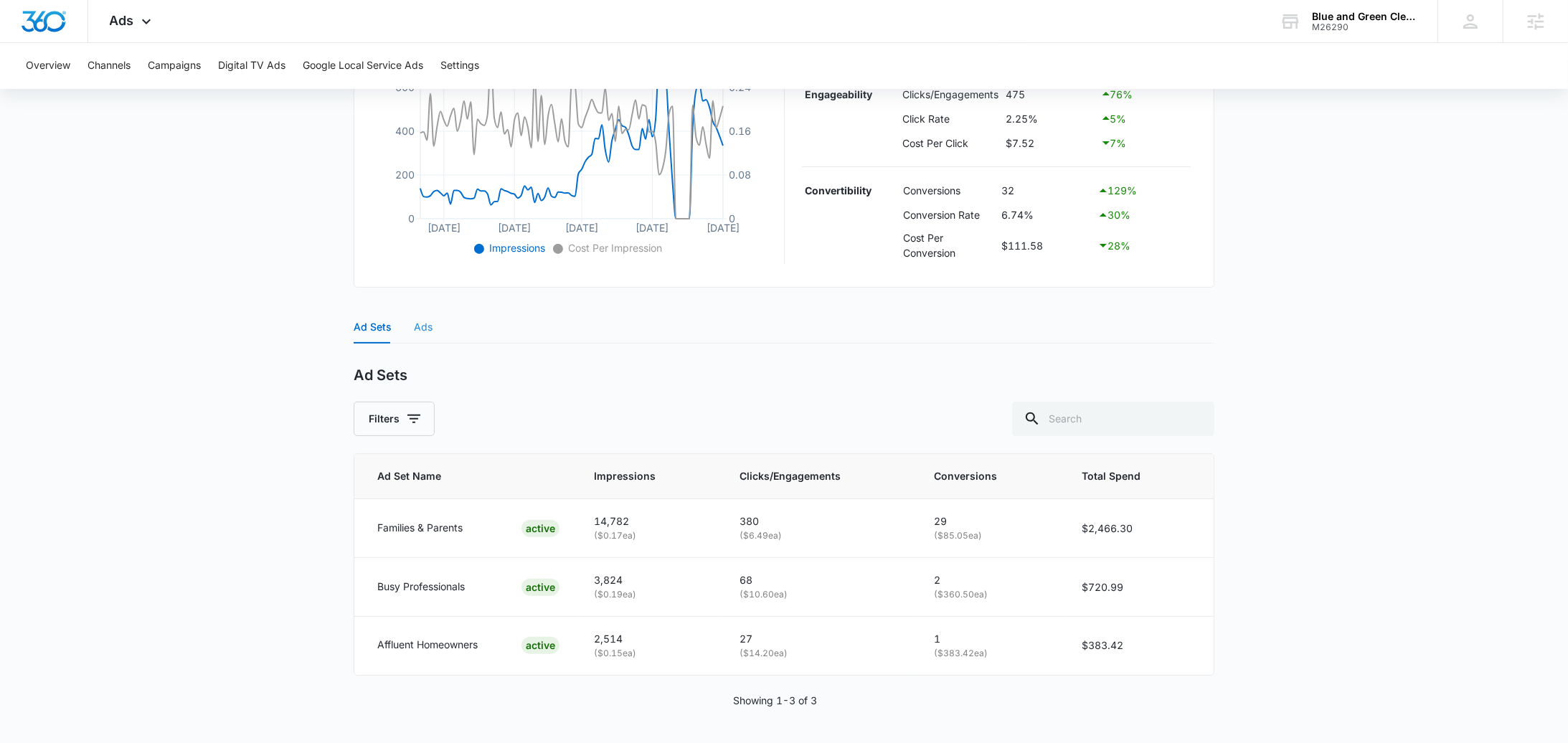
click at [415, 337] on div "Ads" at bounding box center [423, 327] width 19 height 33
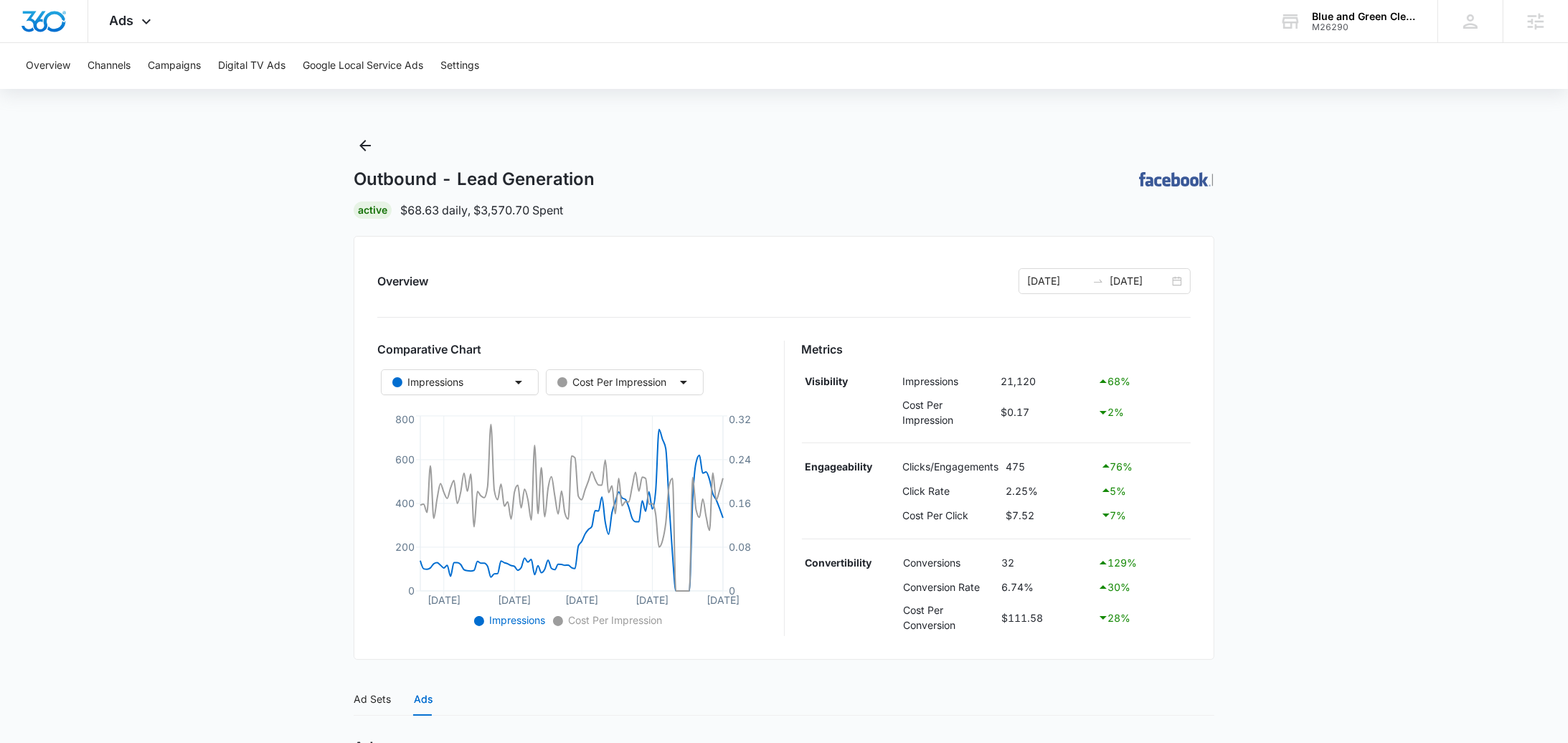
scroll to position [0, 0]
click at [364, 147] on icon "Back" at bounding box center [366, 146] width 17 height 17
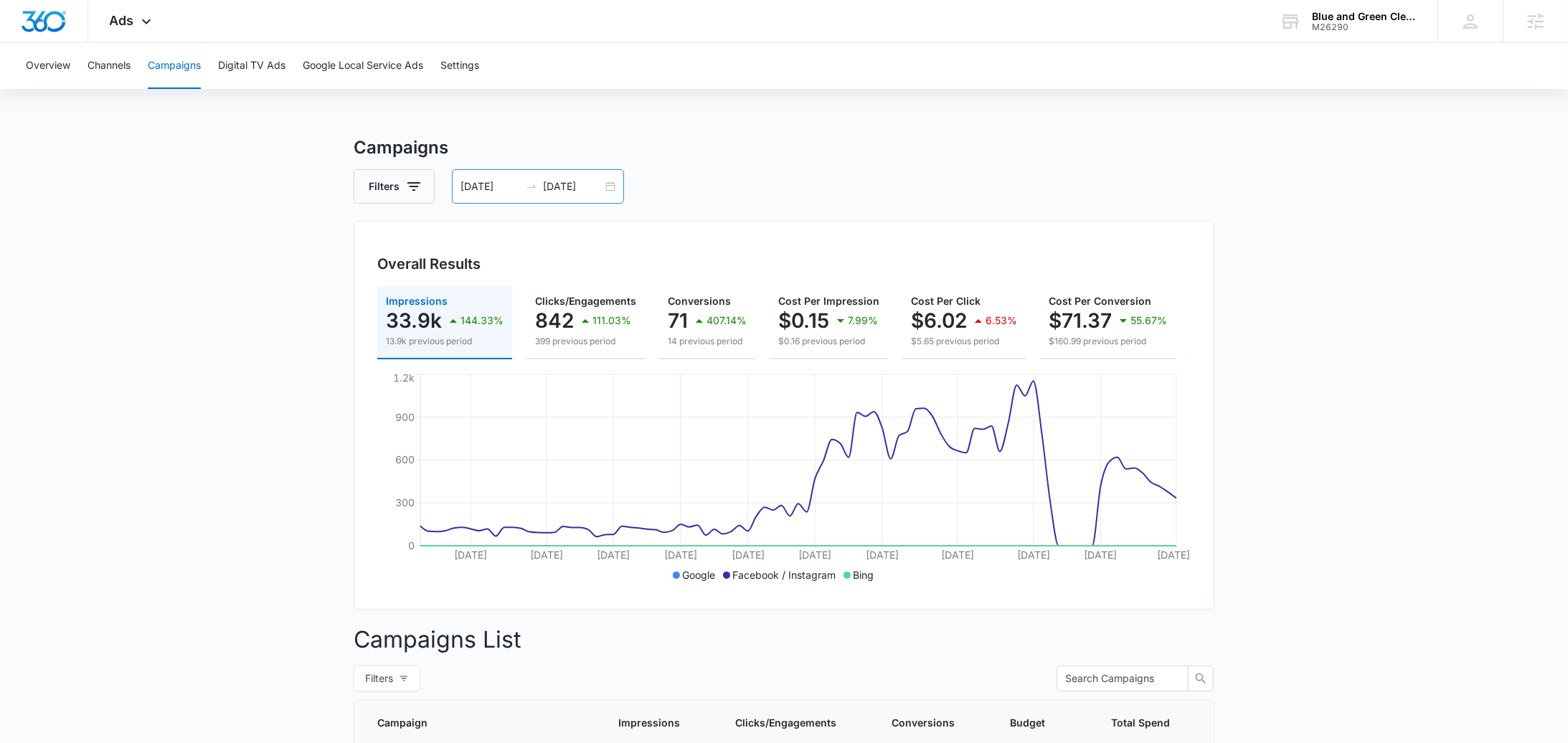
click at [621, 192] on div "[DATE] [DATE]" at bounding box center [538, 187] width 172 height 35
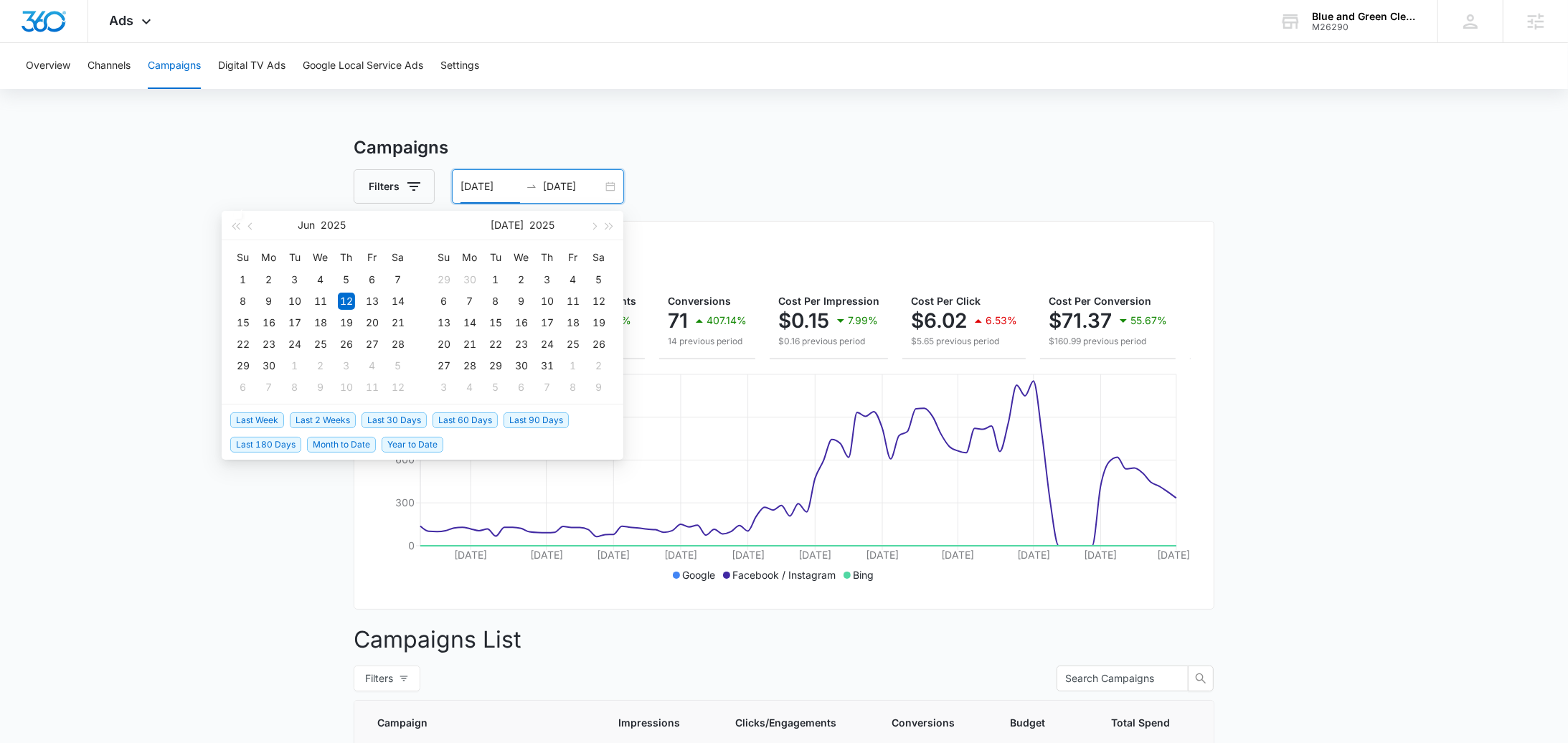
click at [301, 419] on span "Last 2 Weeks" at bounding box center [323, 420] width 66 height 16
type input "[DATE]"
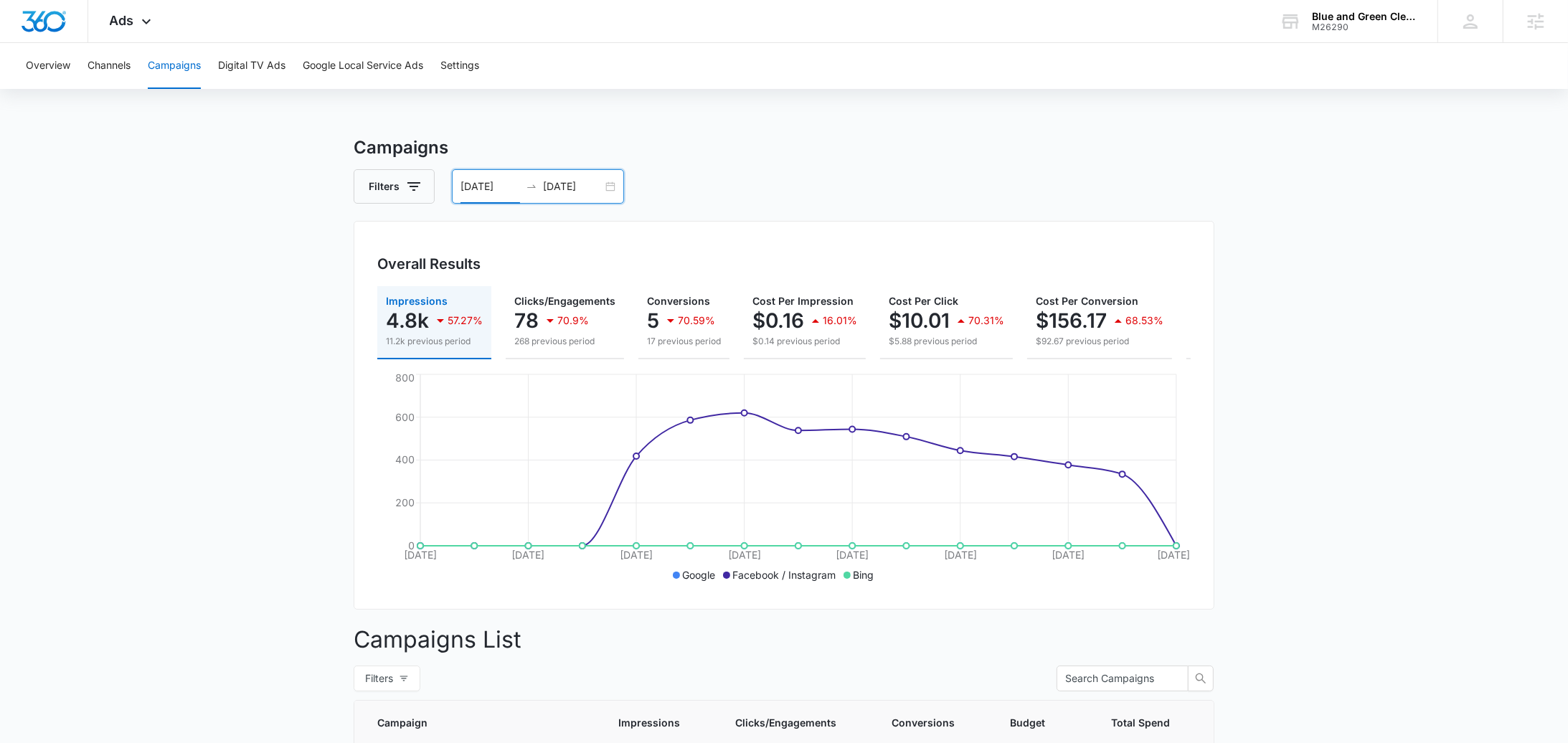
click at [616, 186] on div "[DATE] [DATE]" at bounding box center [538, 187] width 172 height 35
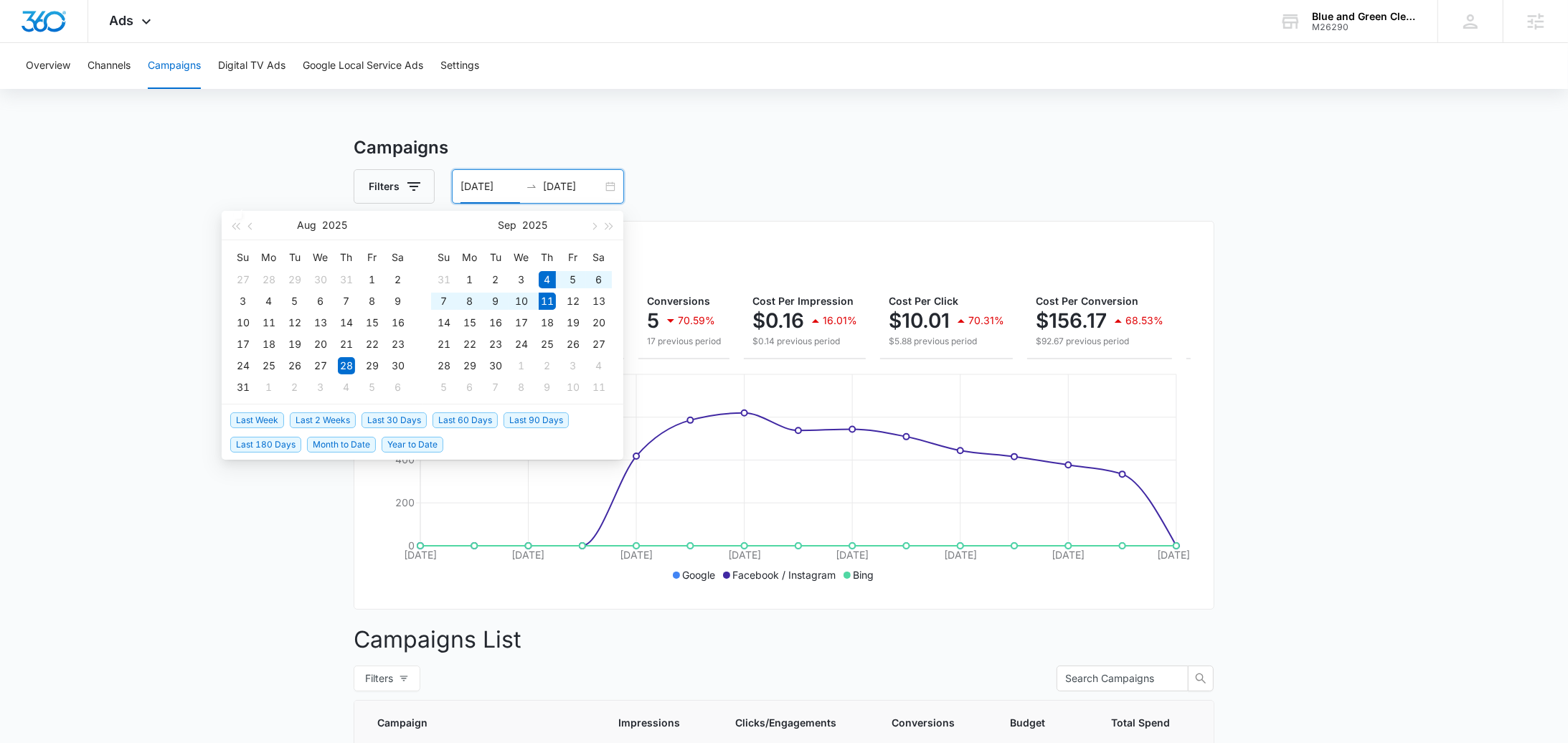
click at [263, 414] on span "Last Week" at bounding box center [257, 420] width 54 height 16
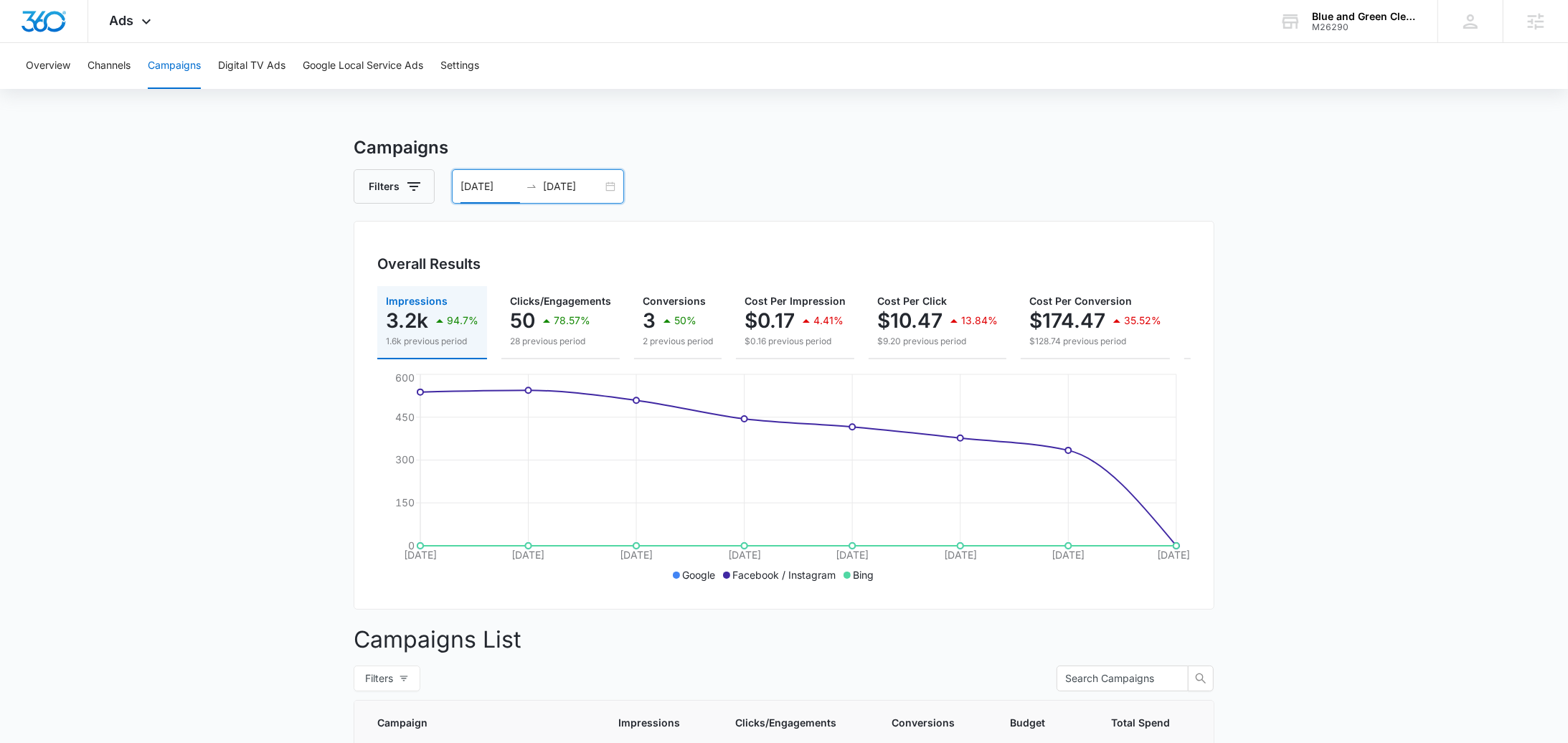
click at [505, 199] on div "[DATE] [DATE]" at bounding box center [538, 187] width 172 height 35
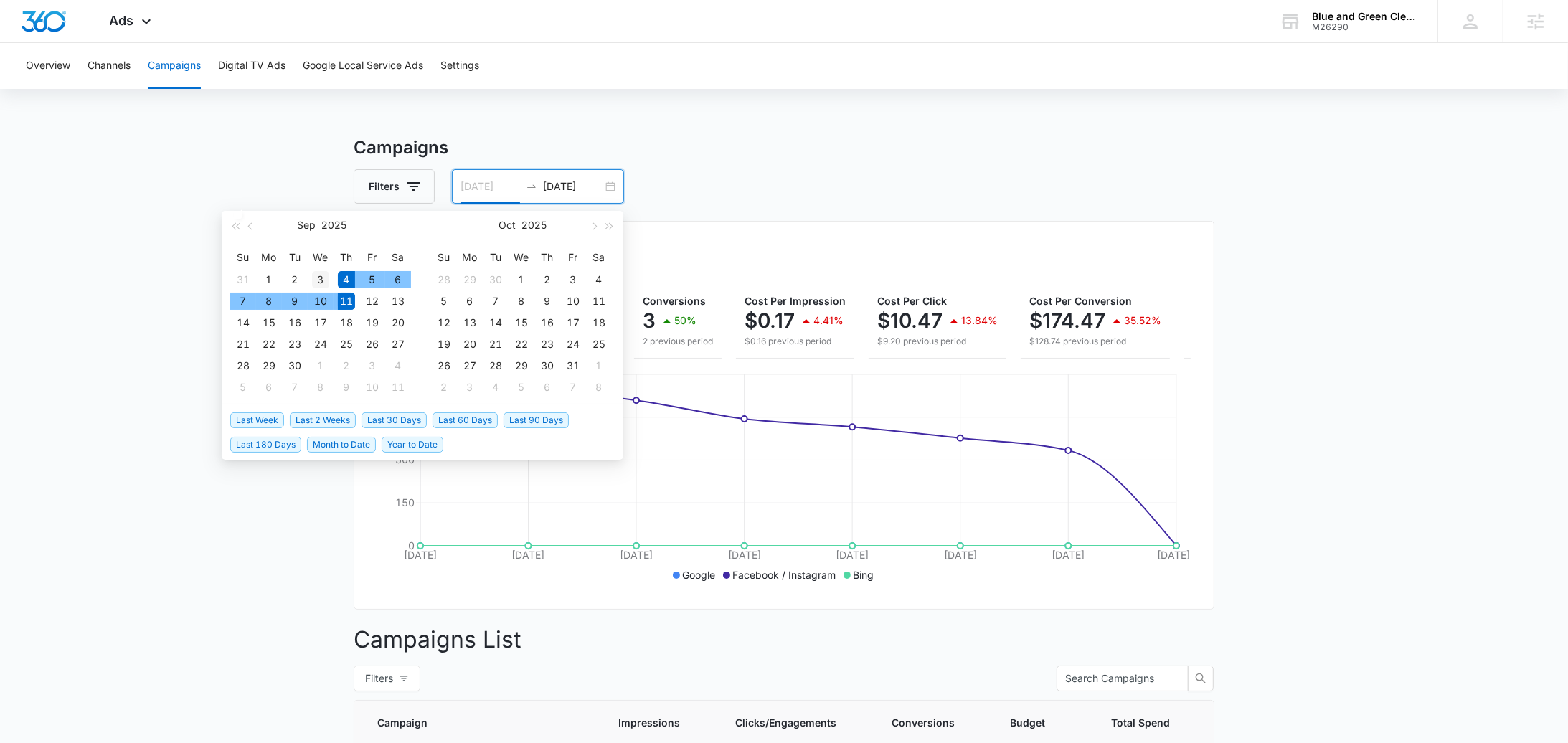
type input "[DATE]"
click at [324, 283] on div "3" at bounding box center [321, 280] width 17 height 17
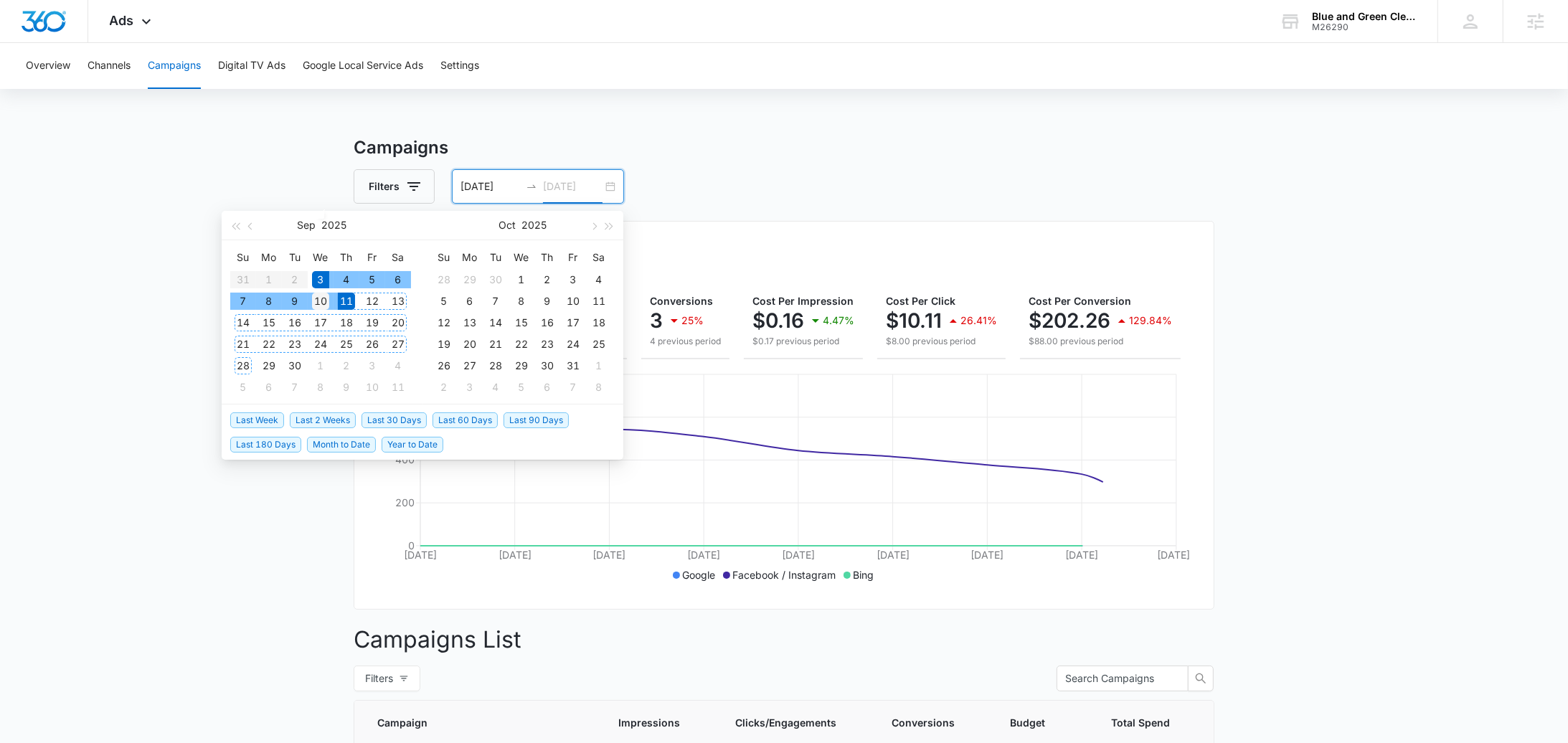
type input "[DATE]"
click at [330, 303] on td "10" at bounding box center [321, 301] width 26 height 22
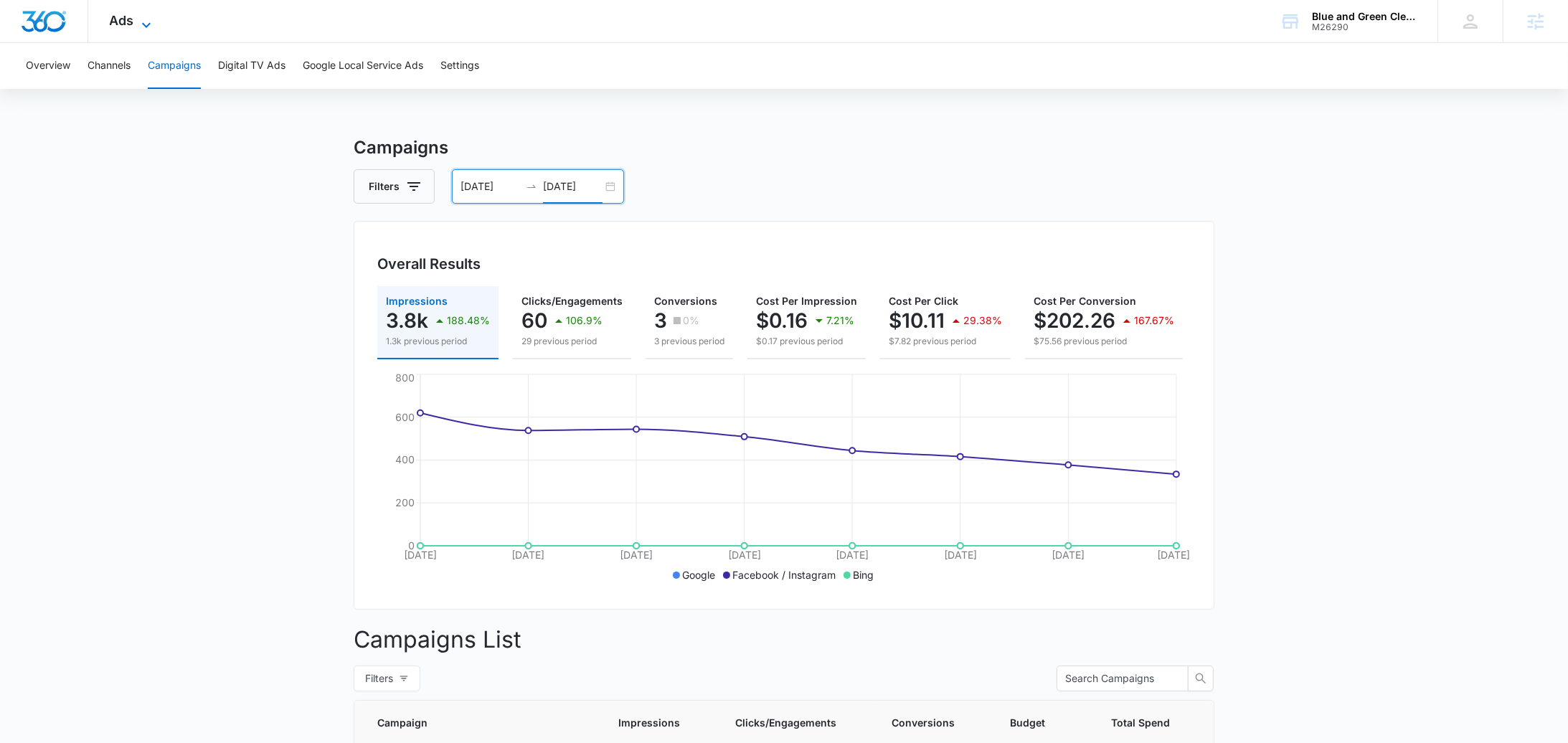
click at [137, 14] on div "Ads Apps Reputation Websites Forms CRM Email Social Scheduling POS Content Ads …" at bounding box center [132, 21] width 88 height 43
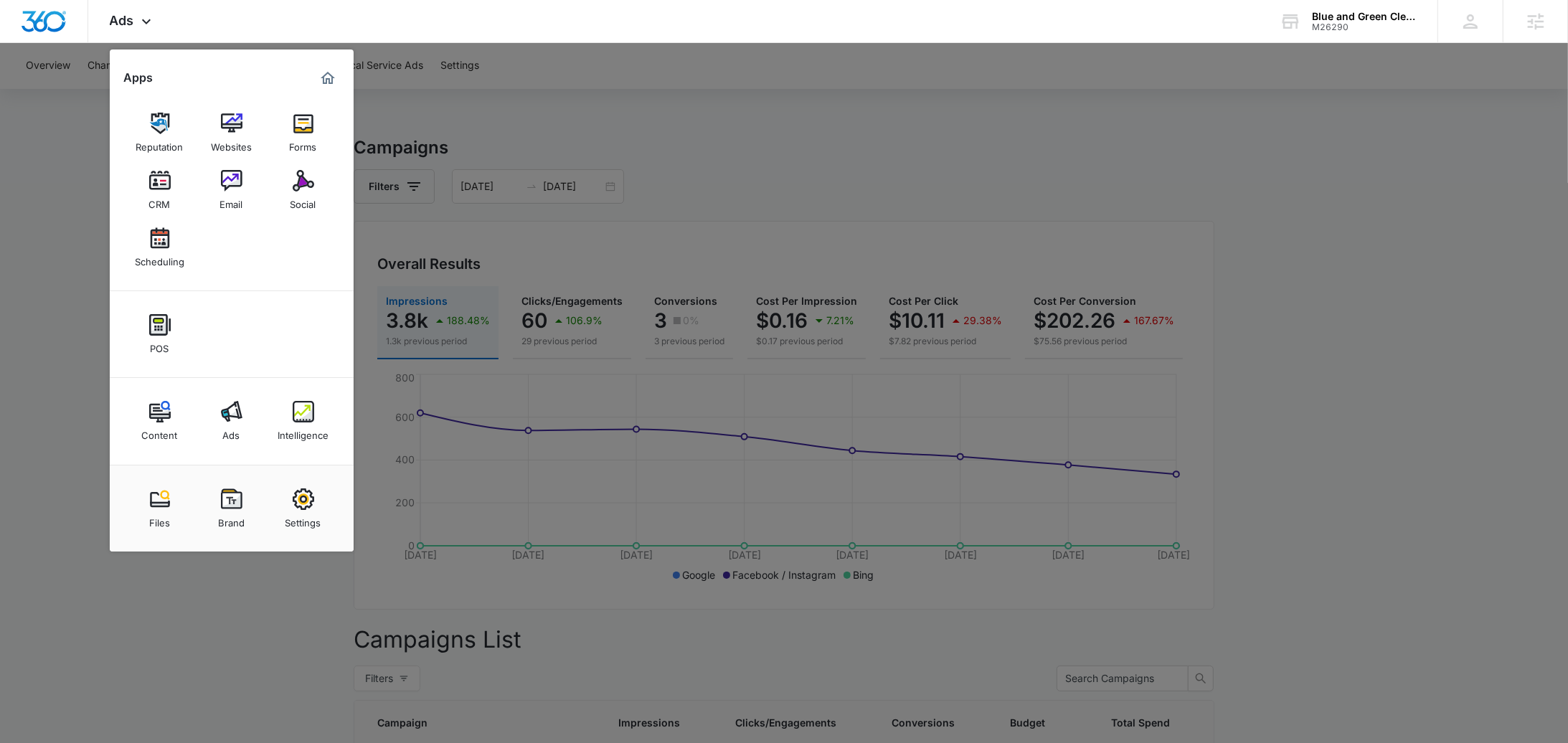
click at [298, 417] on img at bounding box center [304, 411] width 22 height 22
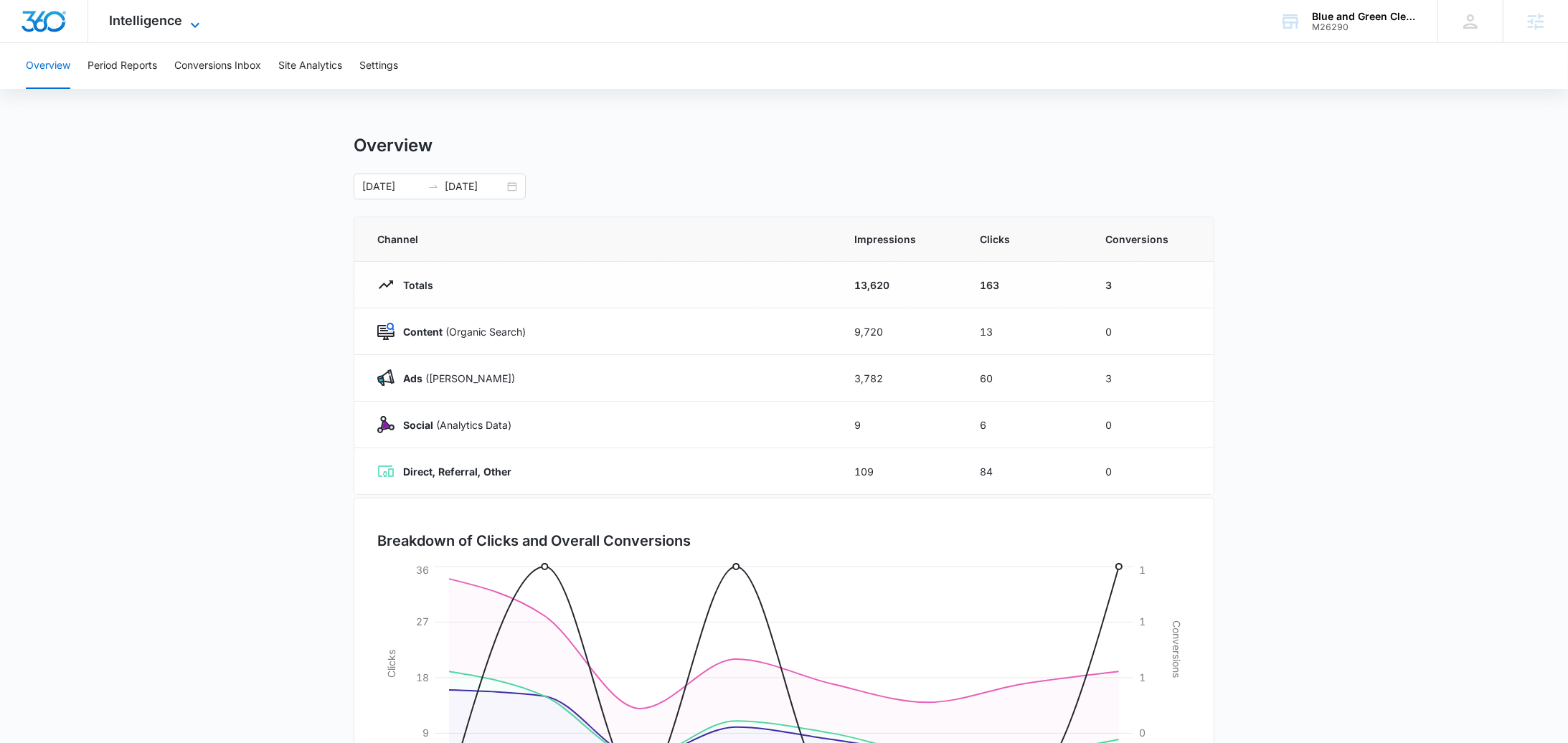
click at [149, 23] on span "Intelligence" at bounding box center [146, 20] width 73 height 15
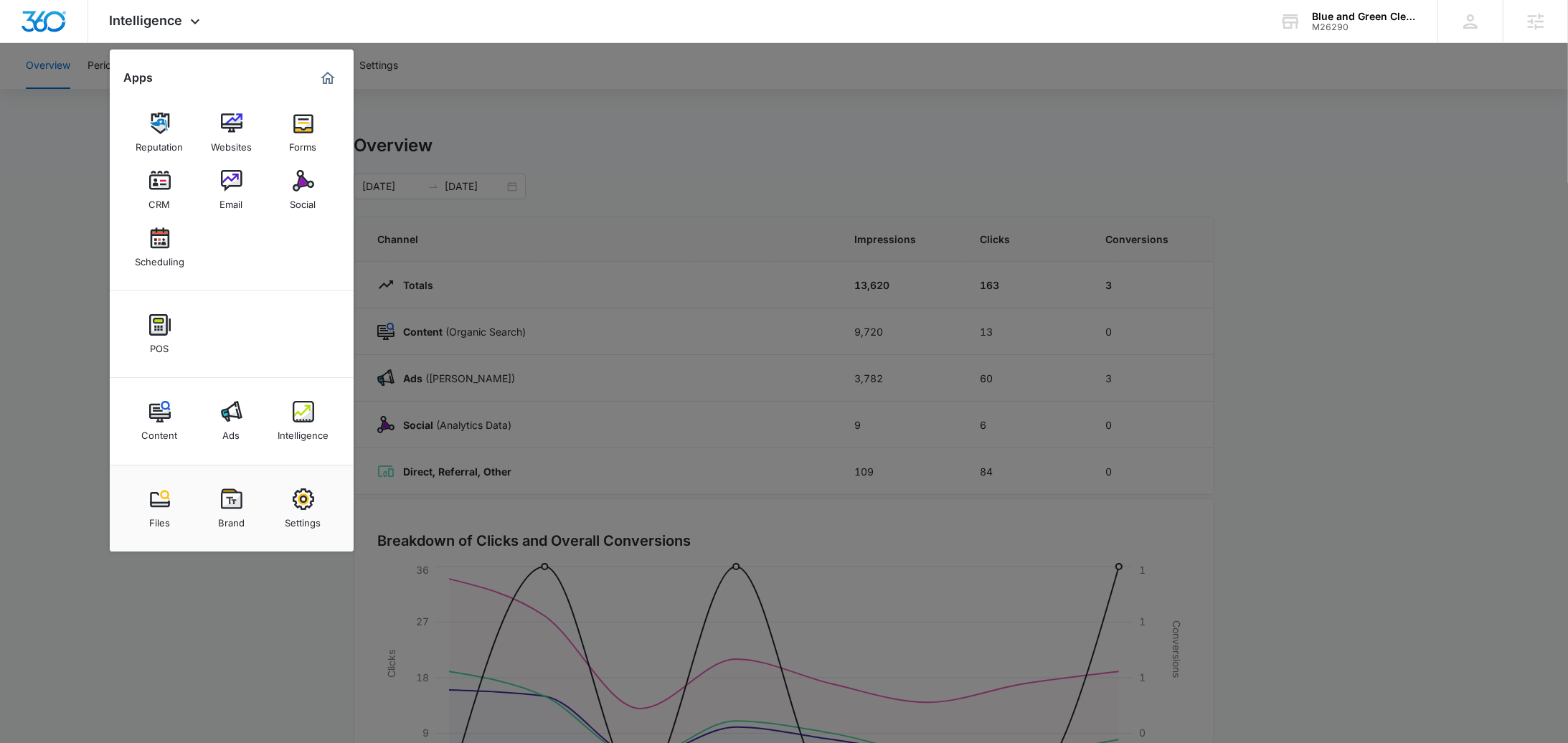
click at [226, 177] on img at bounding box center [231, 181] width 22 height 22
